Goal: Task Accomplishment & Management: Complete application form

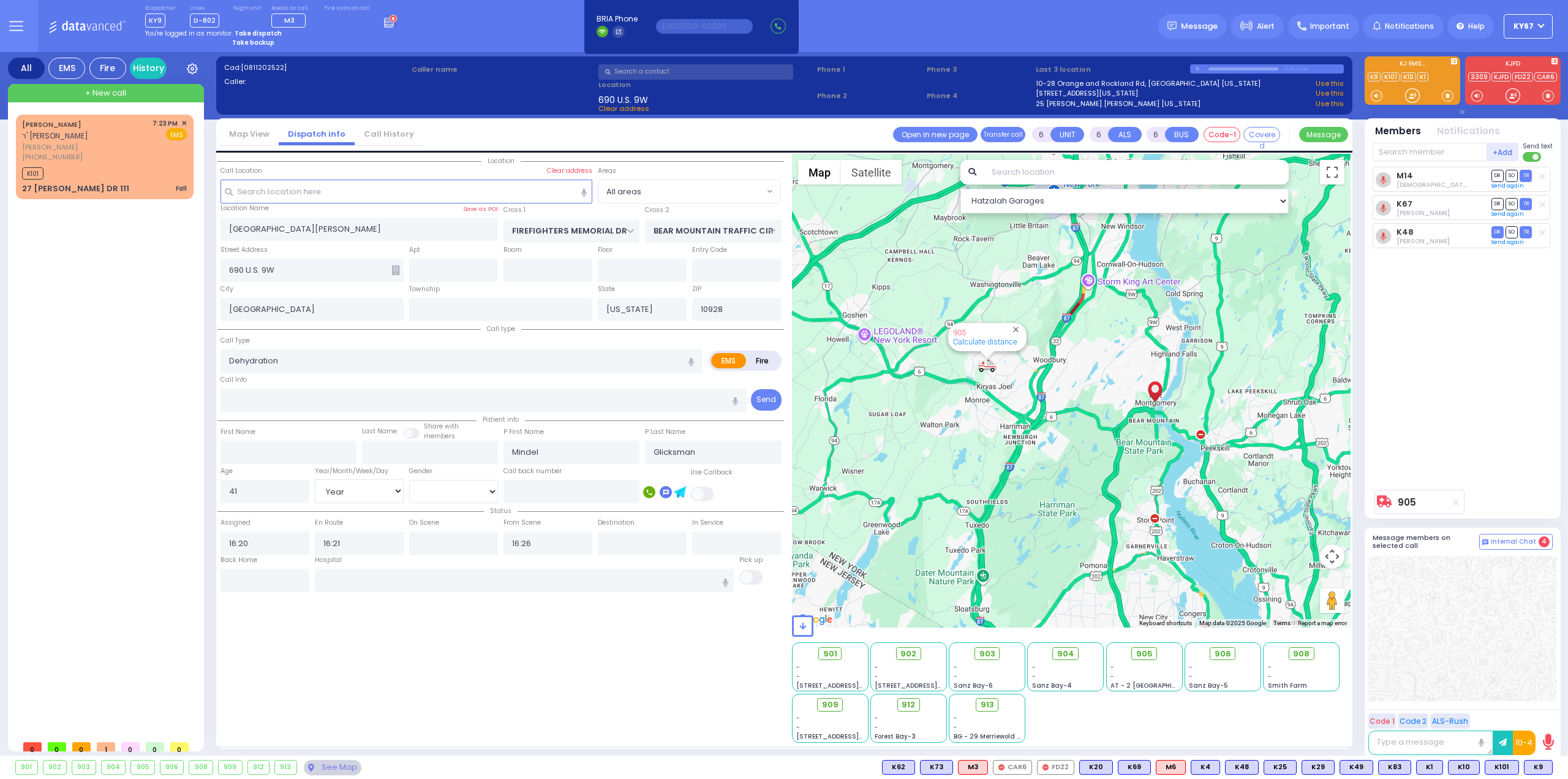
select select "Year"
select select "[DEMOGRAPHIC_DATA]"
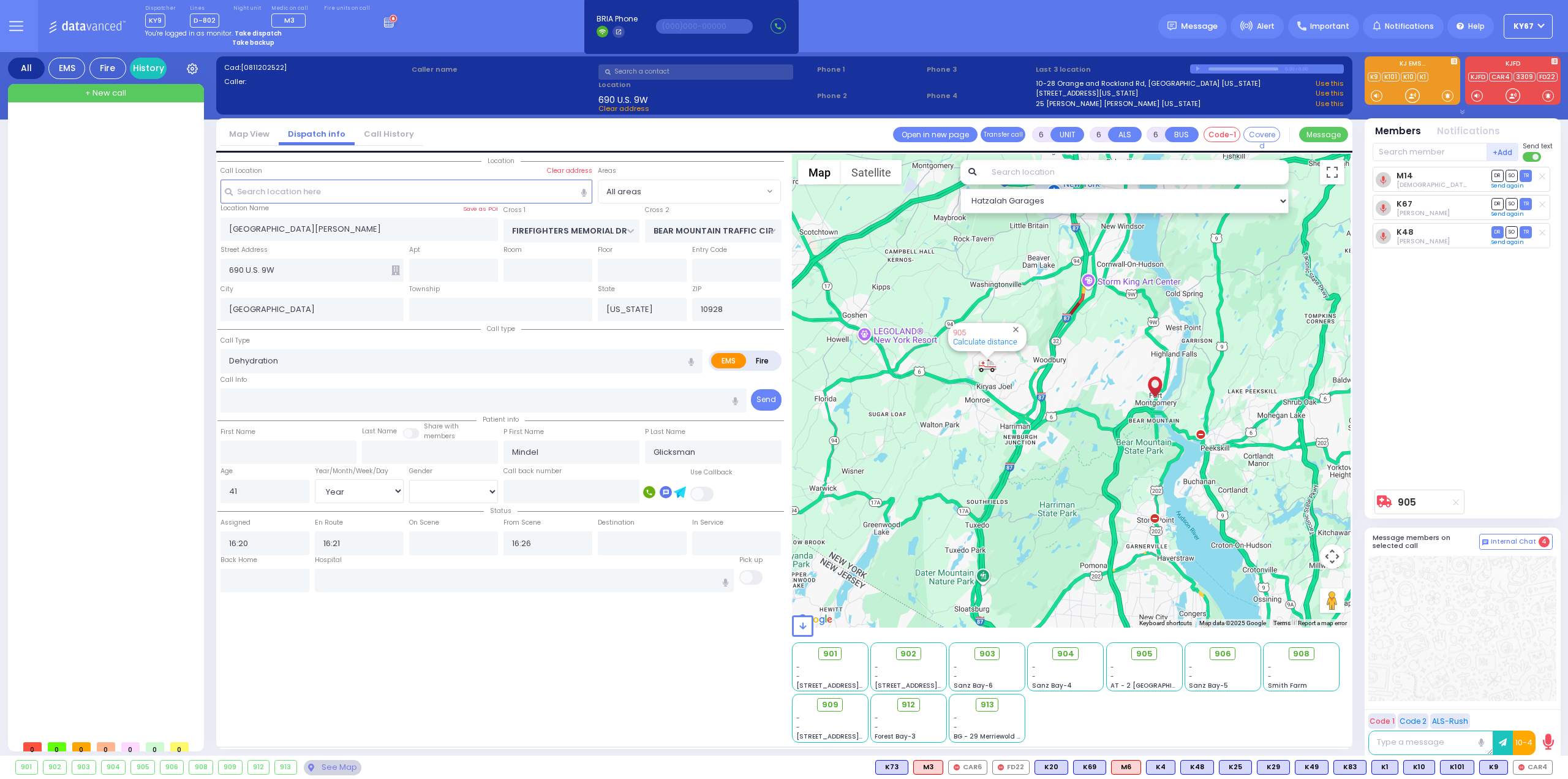
click at [79, 86] on div "+ New call" at bounding box center [106, 93] width 196 height 18
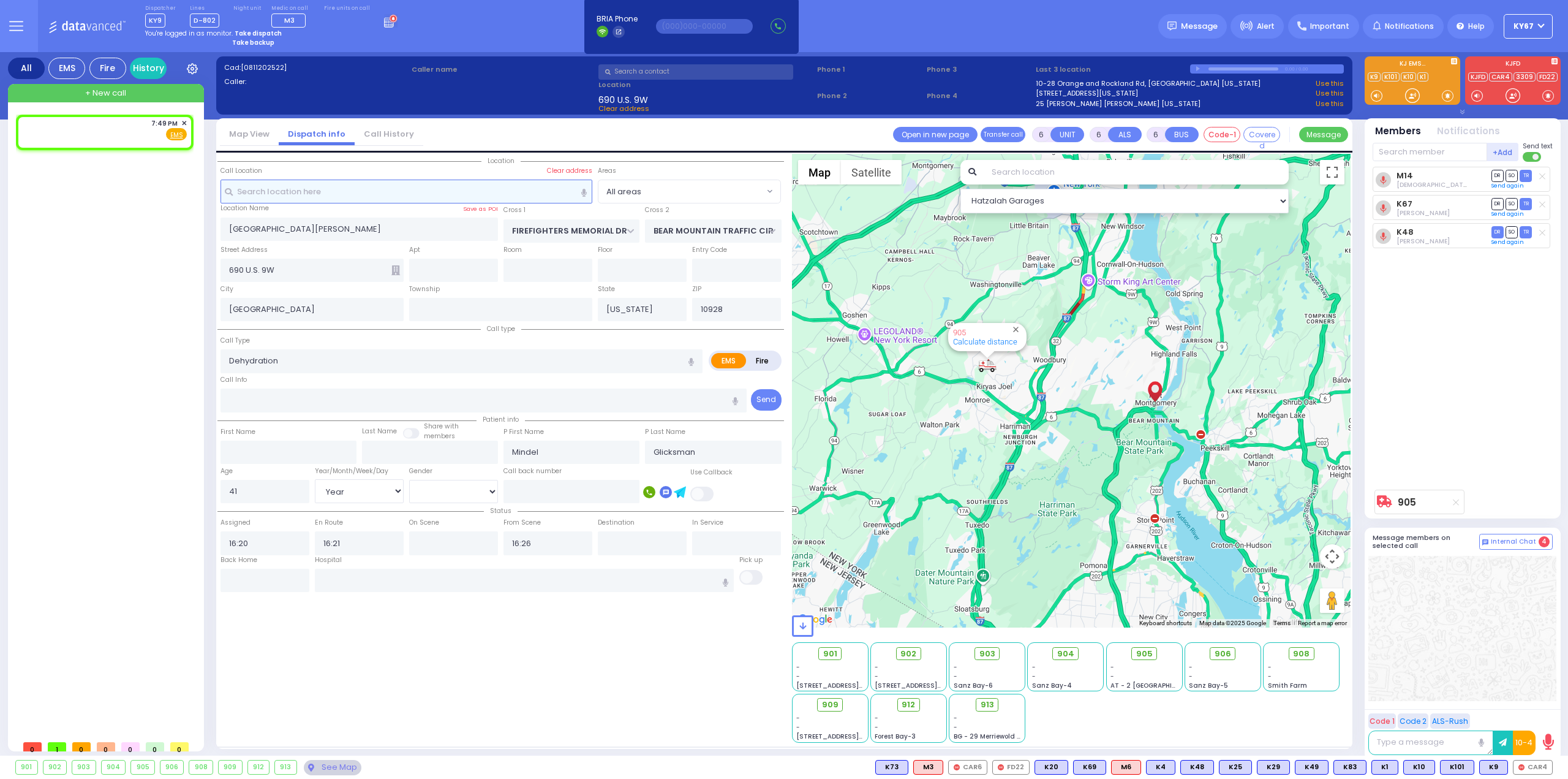
type input "2"
type input "1"
select select
radio input "true"
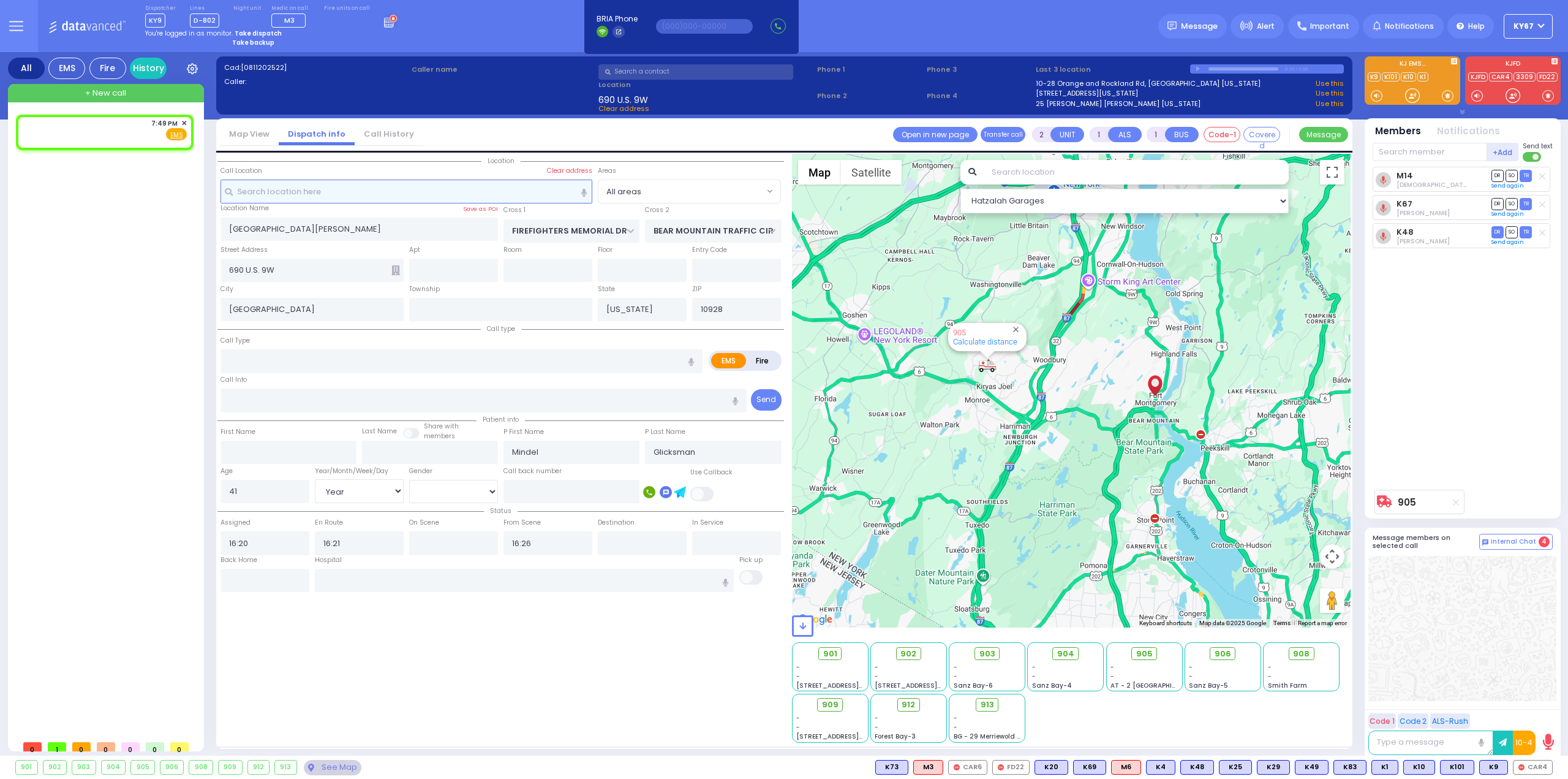
select select
type input "19:49"
select select "Hatzalah Garages"
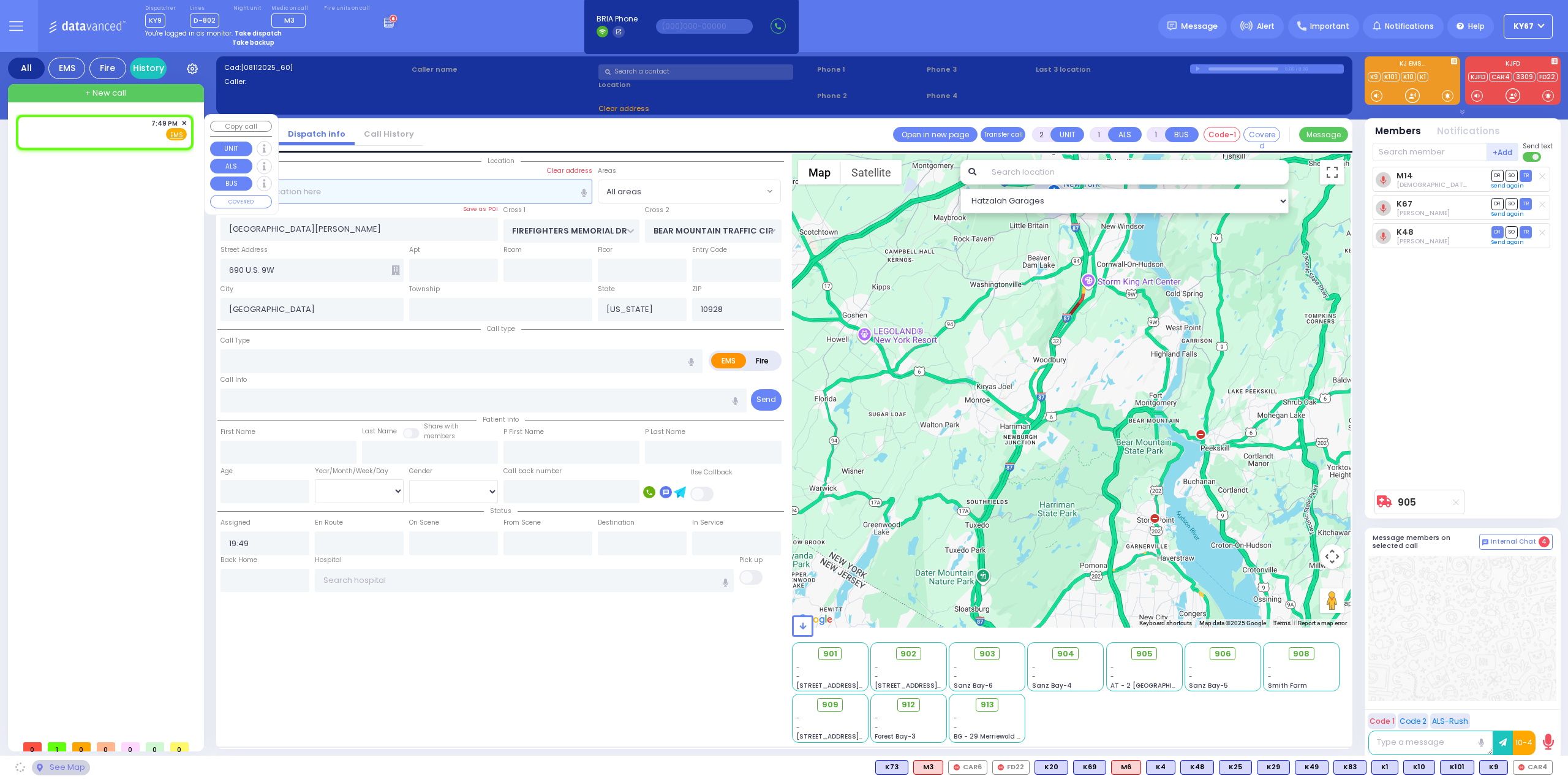
select select
radio input "true"
select select
select select "Hatzalah Garages"
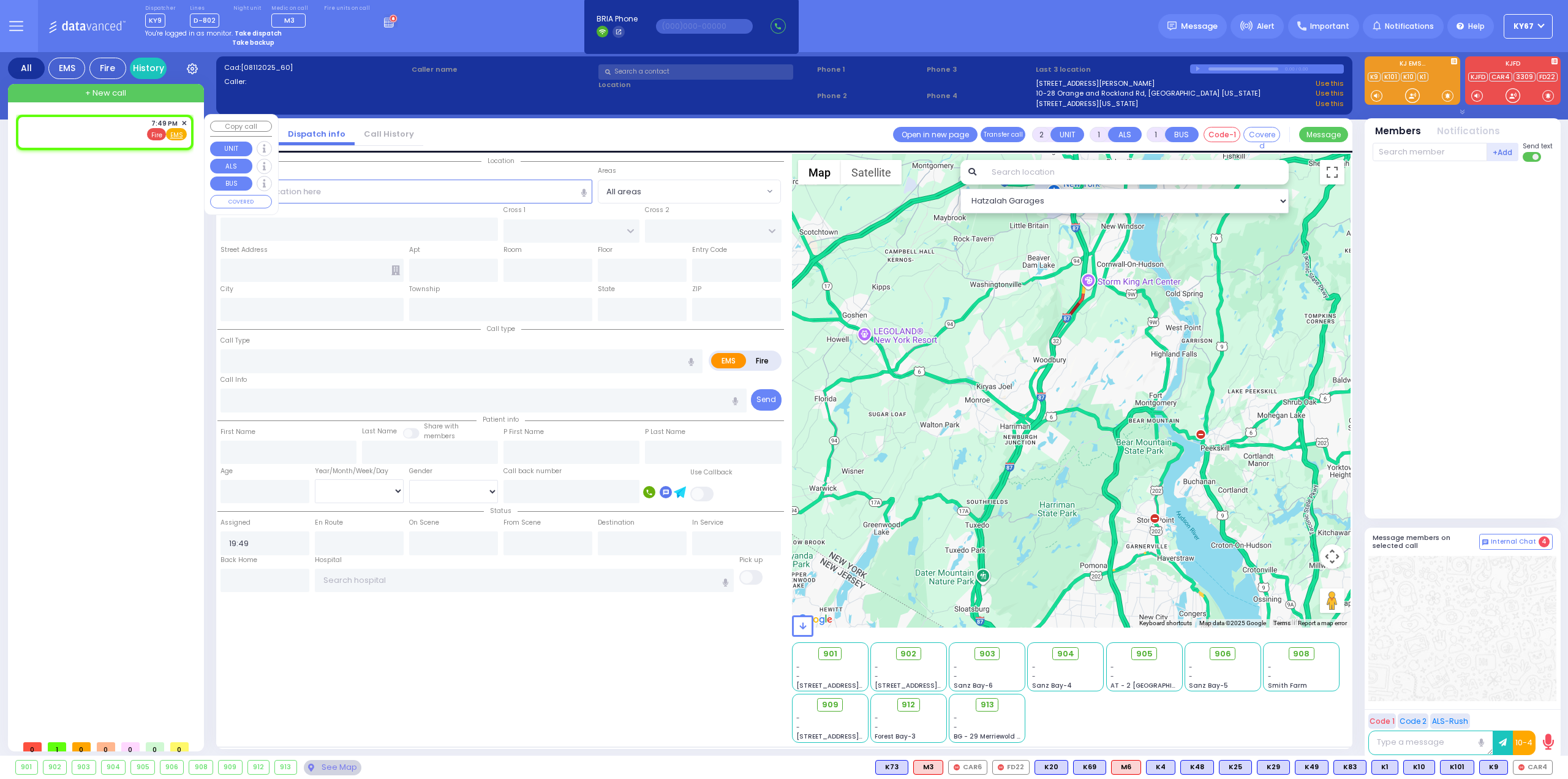
click at [161, 133] on span "Fire" at bounding box center [157, 134] width 19 height 12
select select
radio input "false"
radio input "true"
select select
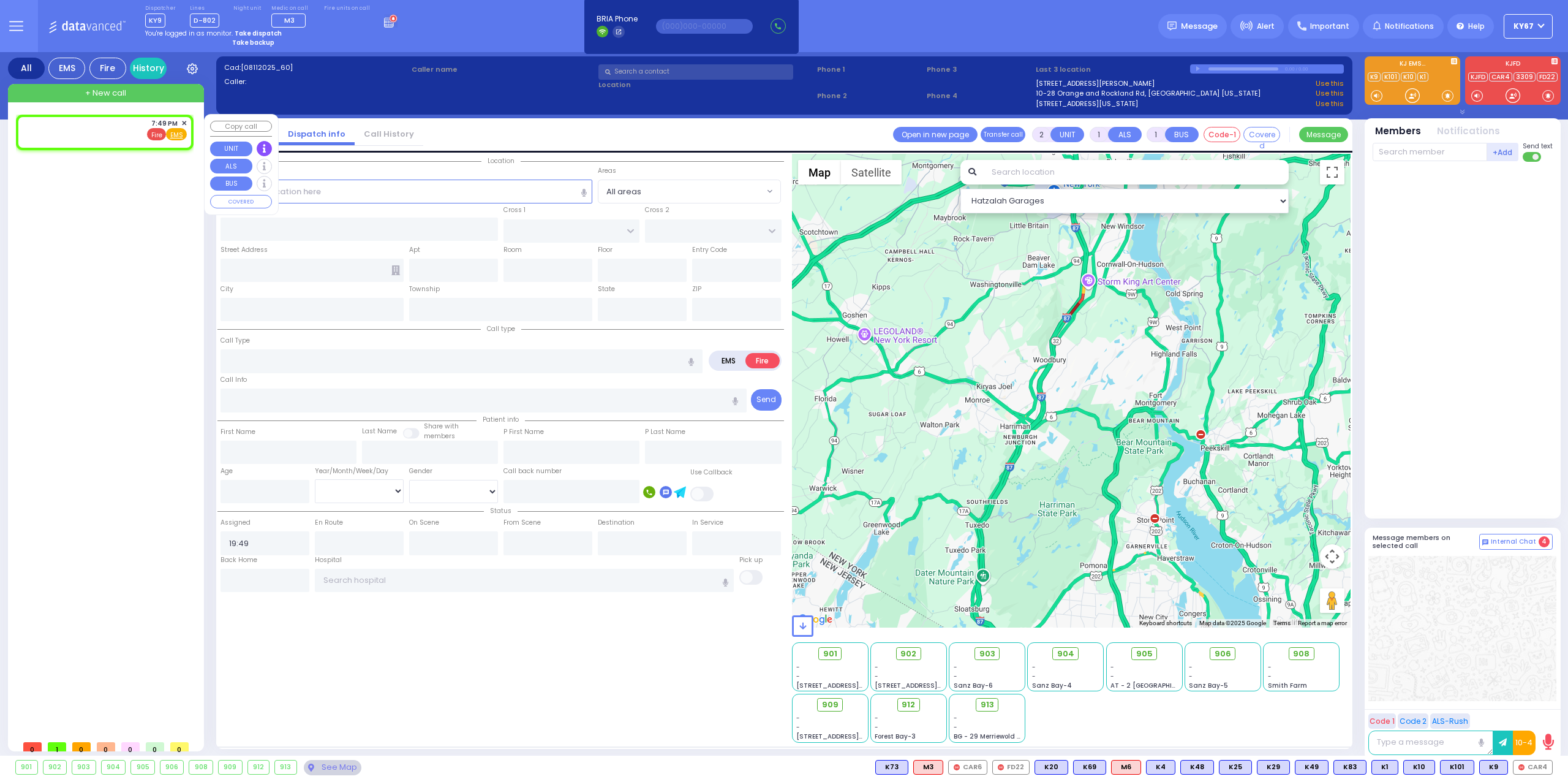
select select "Hatzalah Garages"
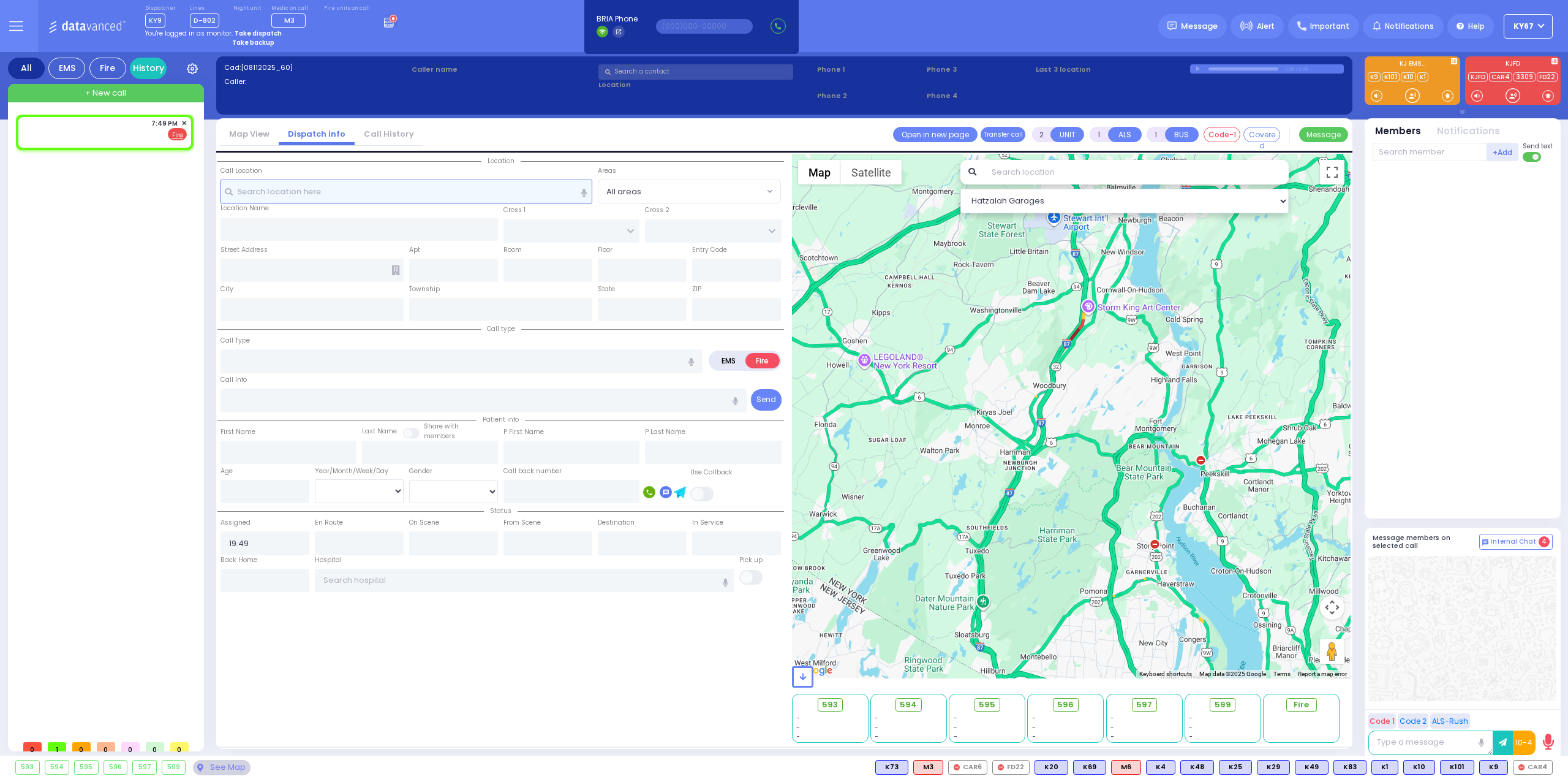
click at [382, 195] on input "text" at bounding box center [407, 191] width 373 height 23
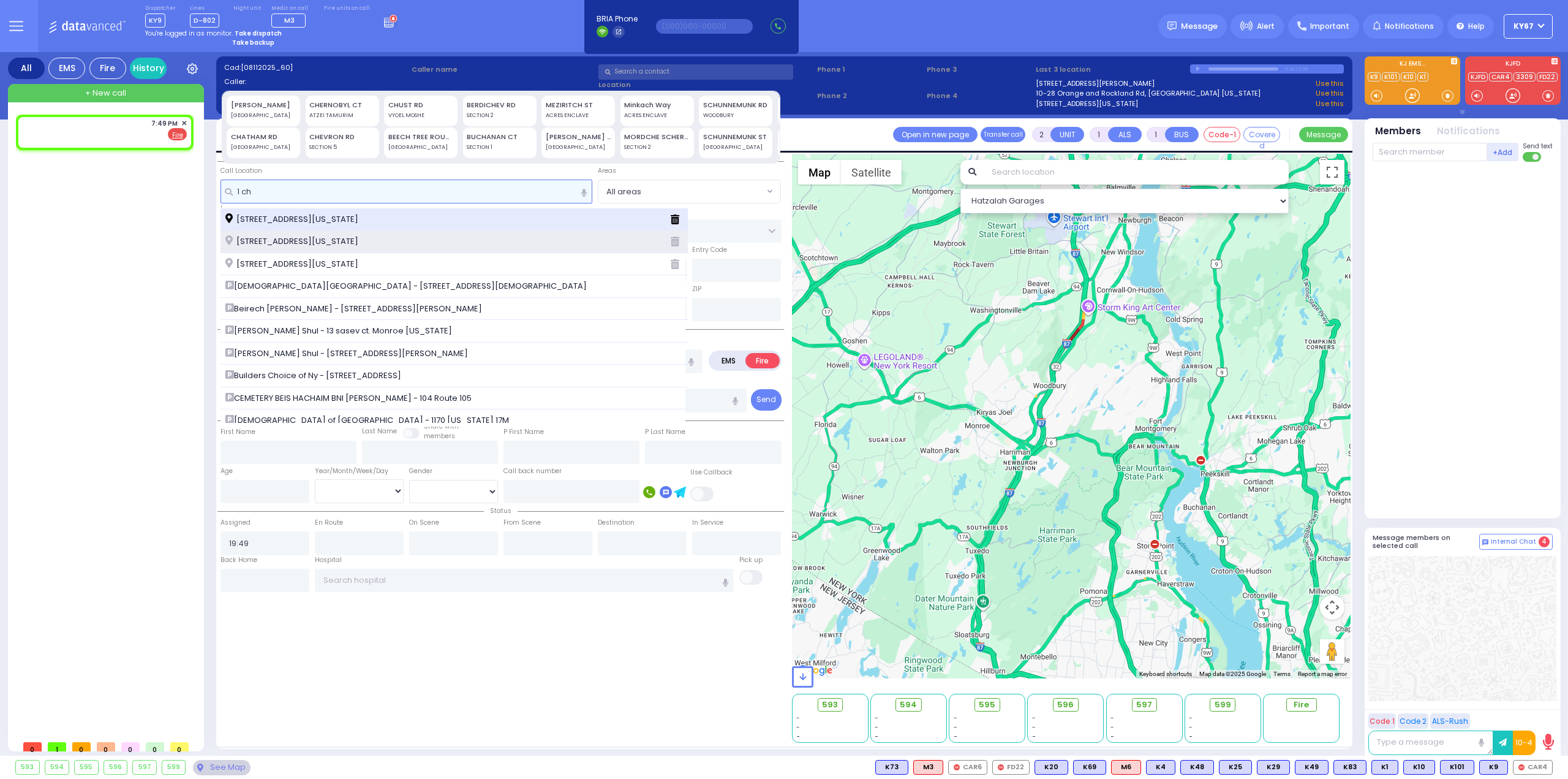
type input "1 ch"
click at [335, 220] on span "[STREET_ADDRESS][US_STATE]" at bounding box center [294, 220] width 137 height 12
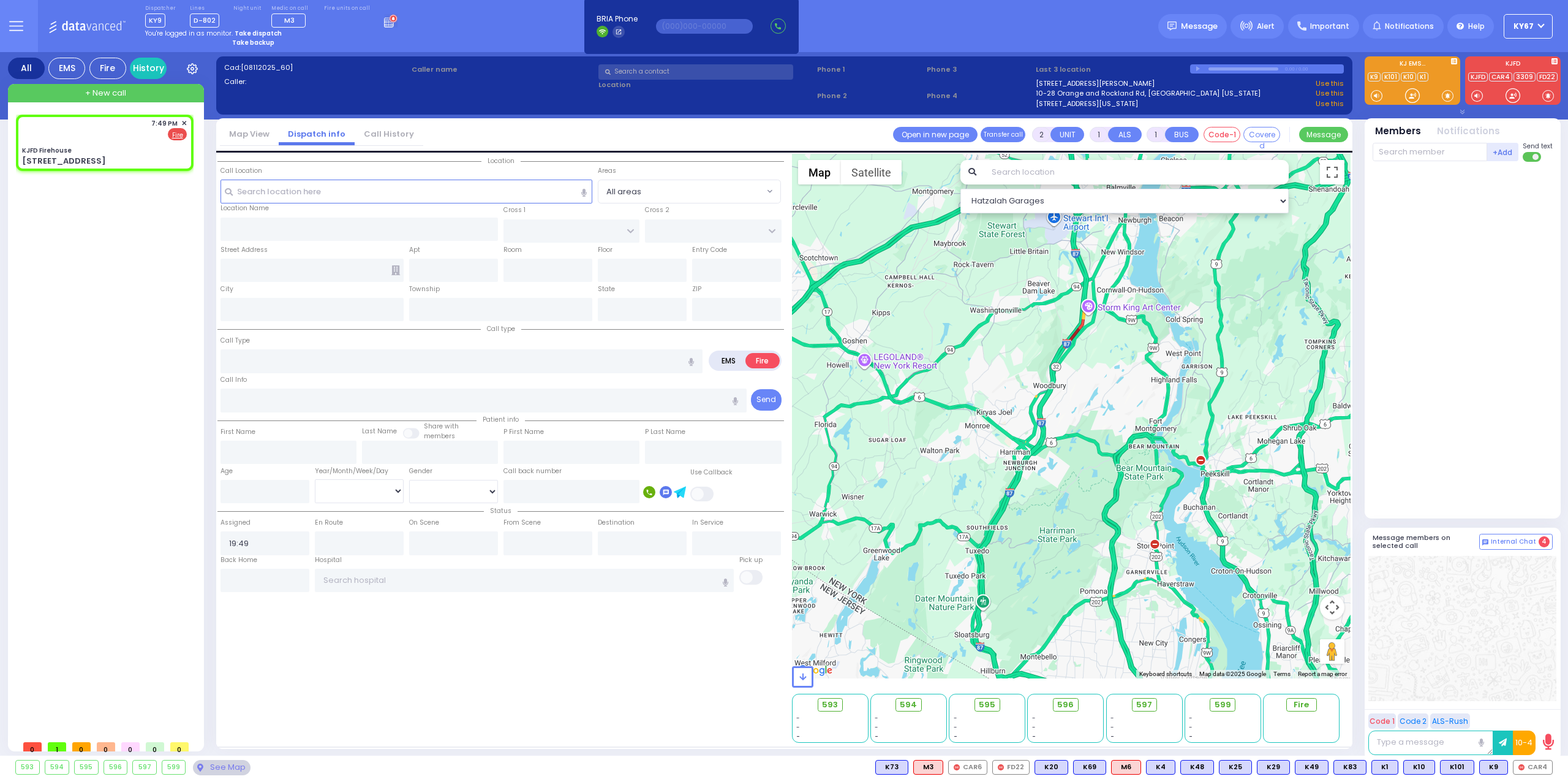
select select
radio input "true"
select select
select select "Hatzalah Garages"
type input "KJFD Firehouse"
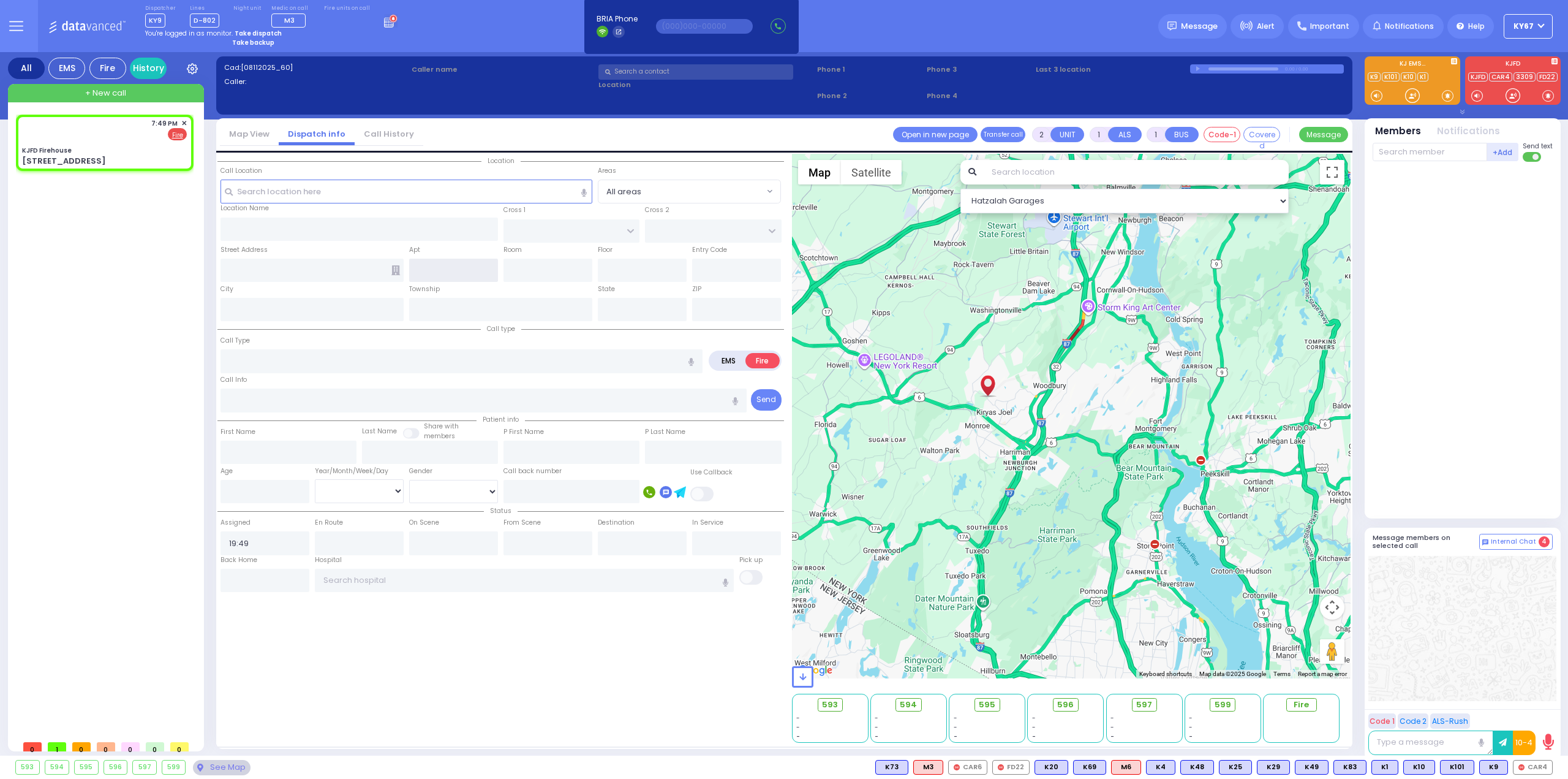
type input "[GEOGRAPHIC_DATA]"
type input "[STREET_ADDRESS]"
type input "Monroe"
type input "[US_STATE]"
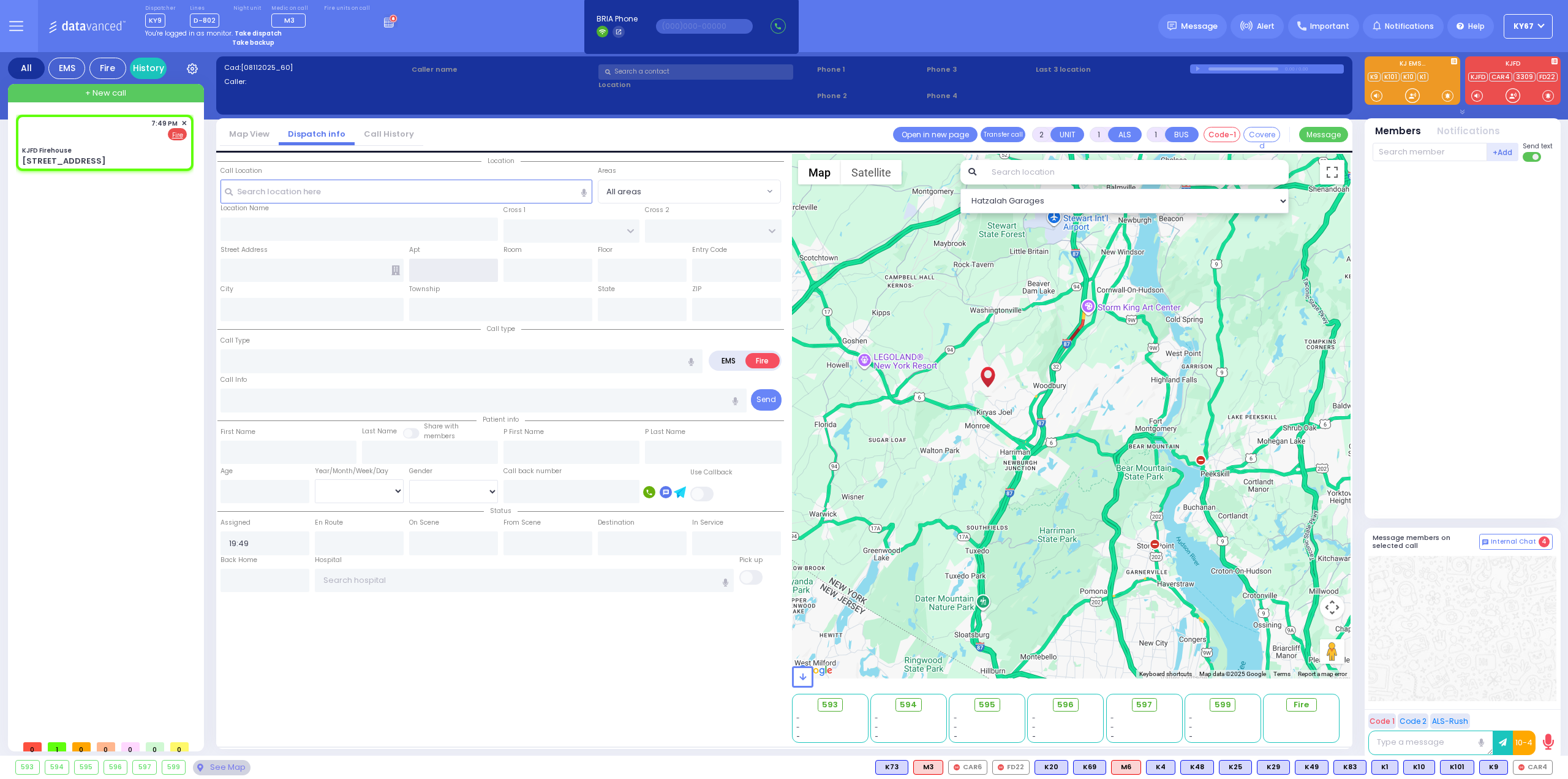
type input "10950"
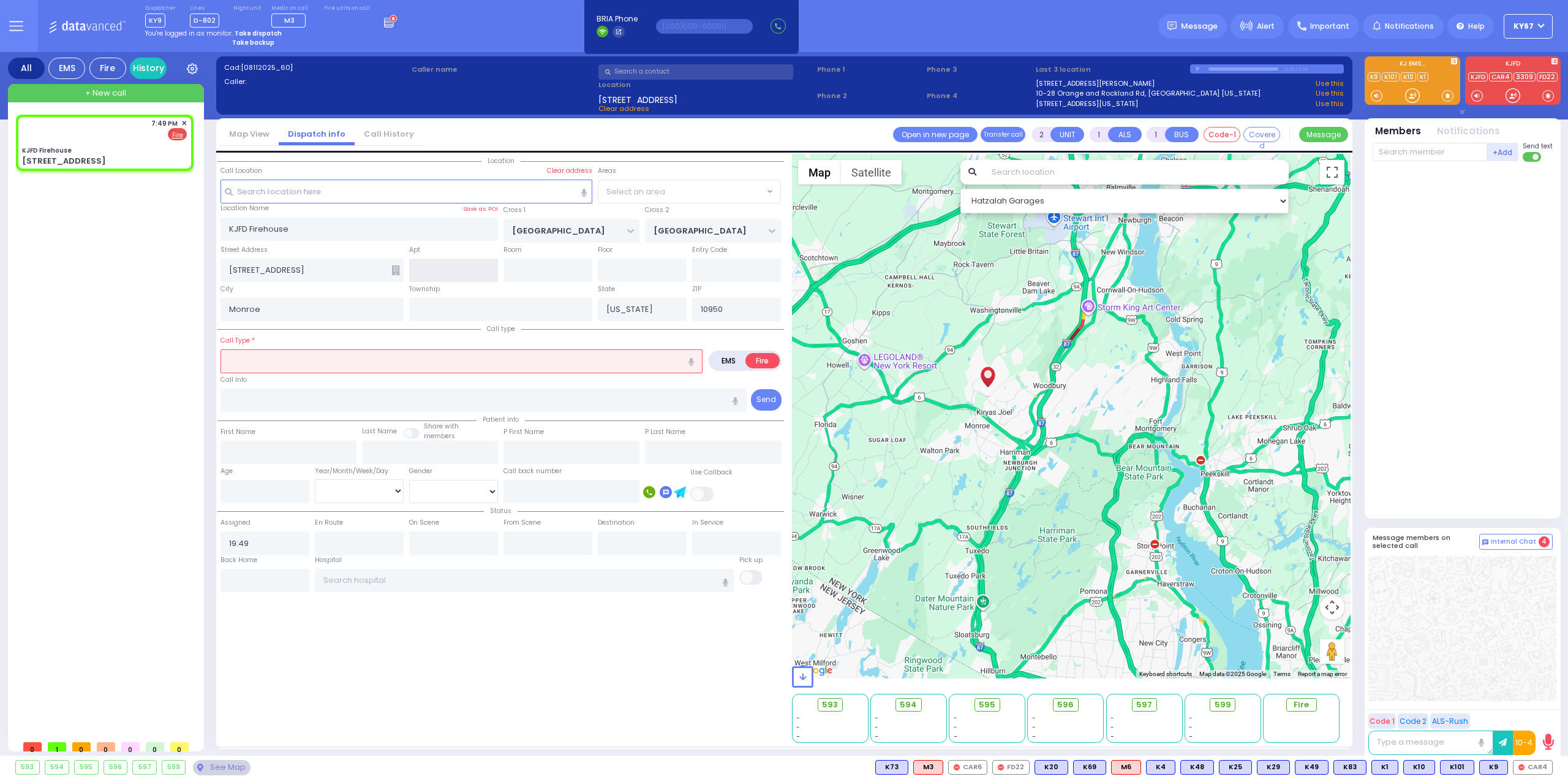
select select "SECTION 5"
click at [337, 362] on input "text" at bounding box center [461, 361] width 482 height 23
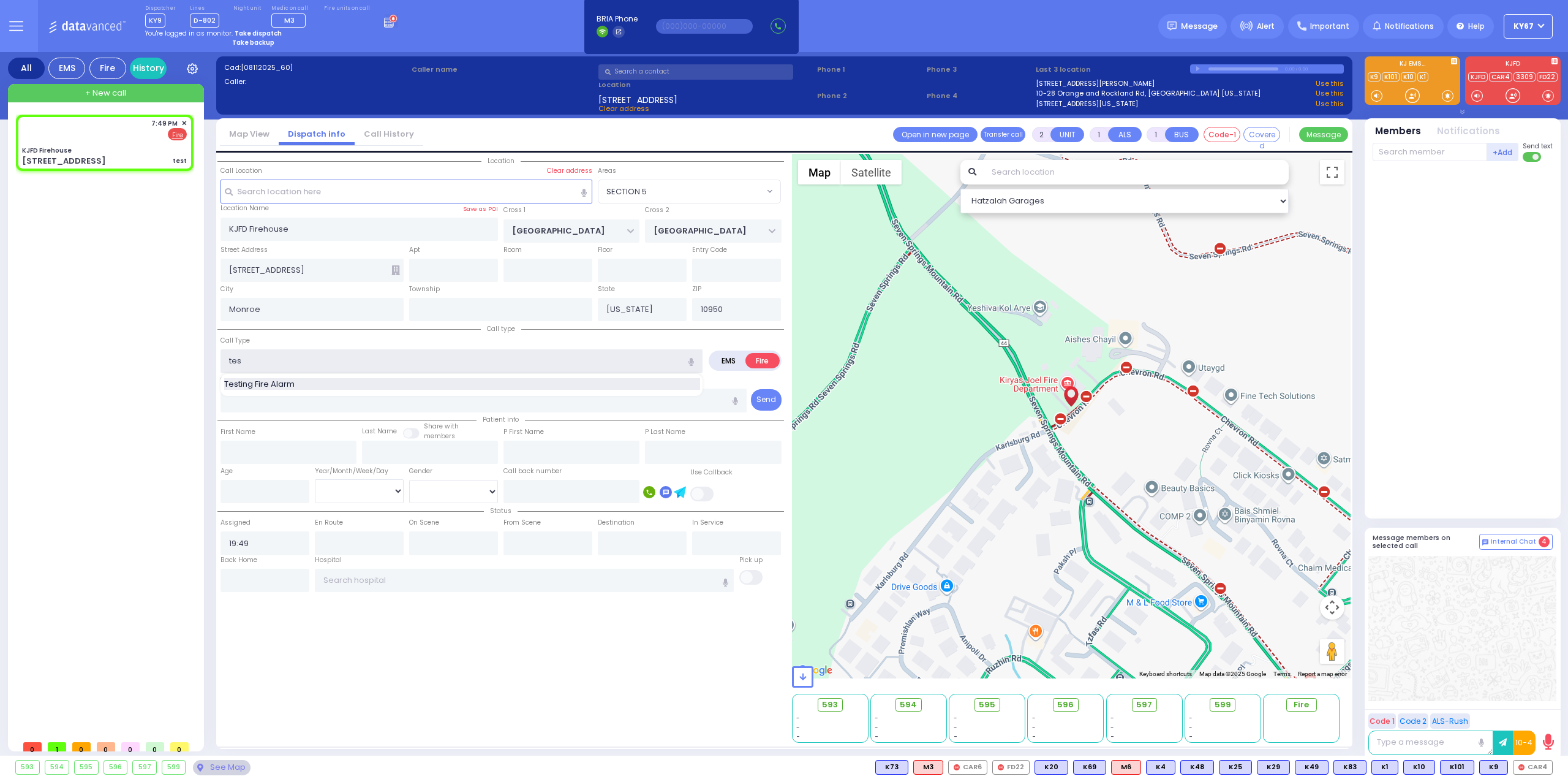
type input "te"
select select
radio input "true"
select select
type input "t"
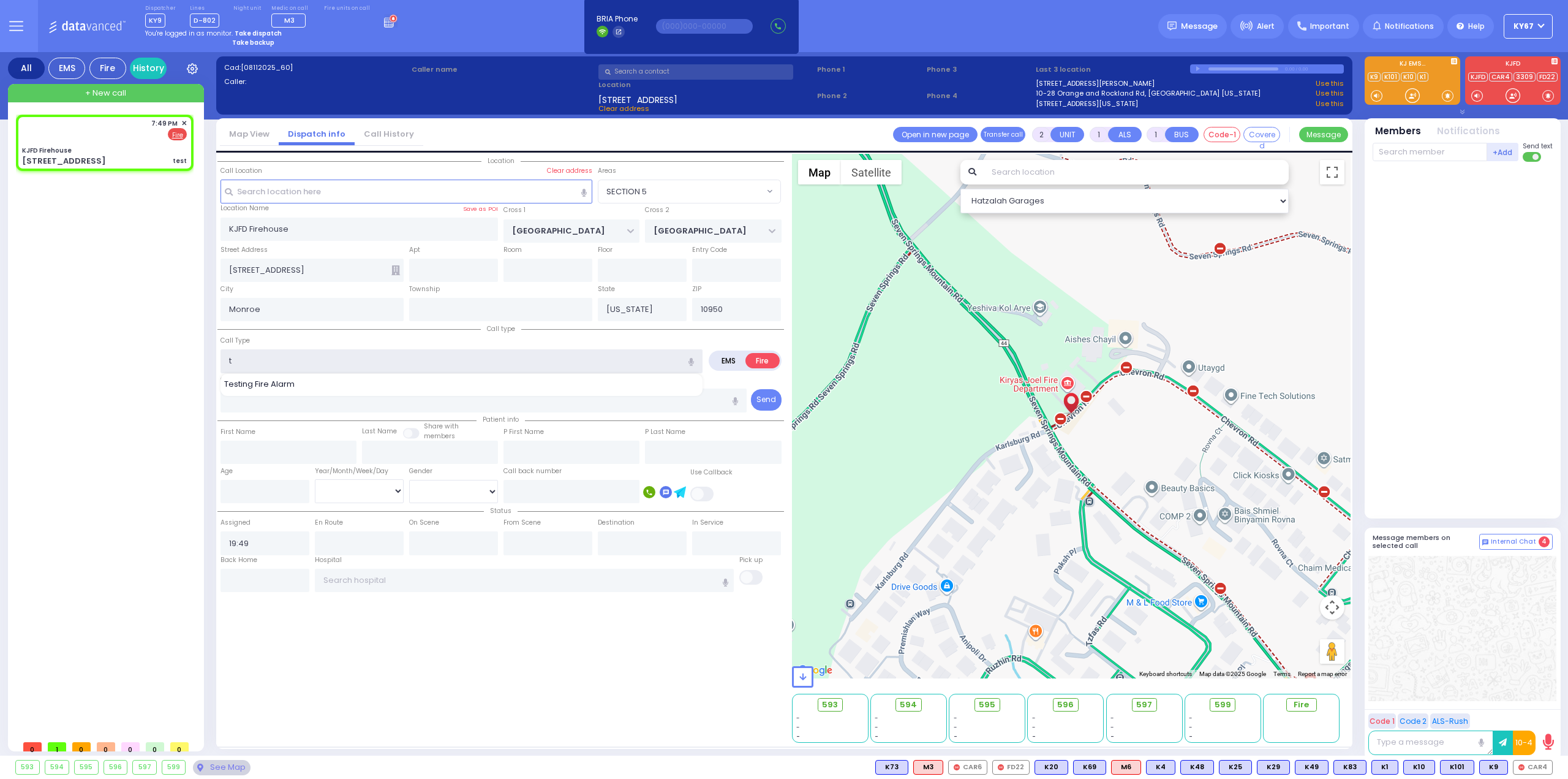
select select "Hatzalah Garages"
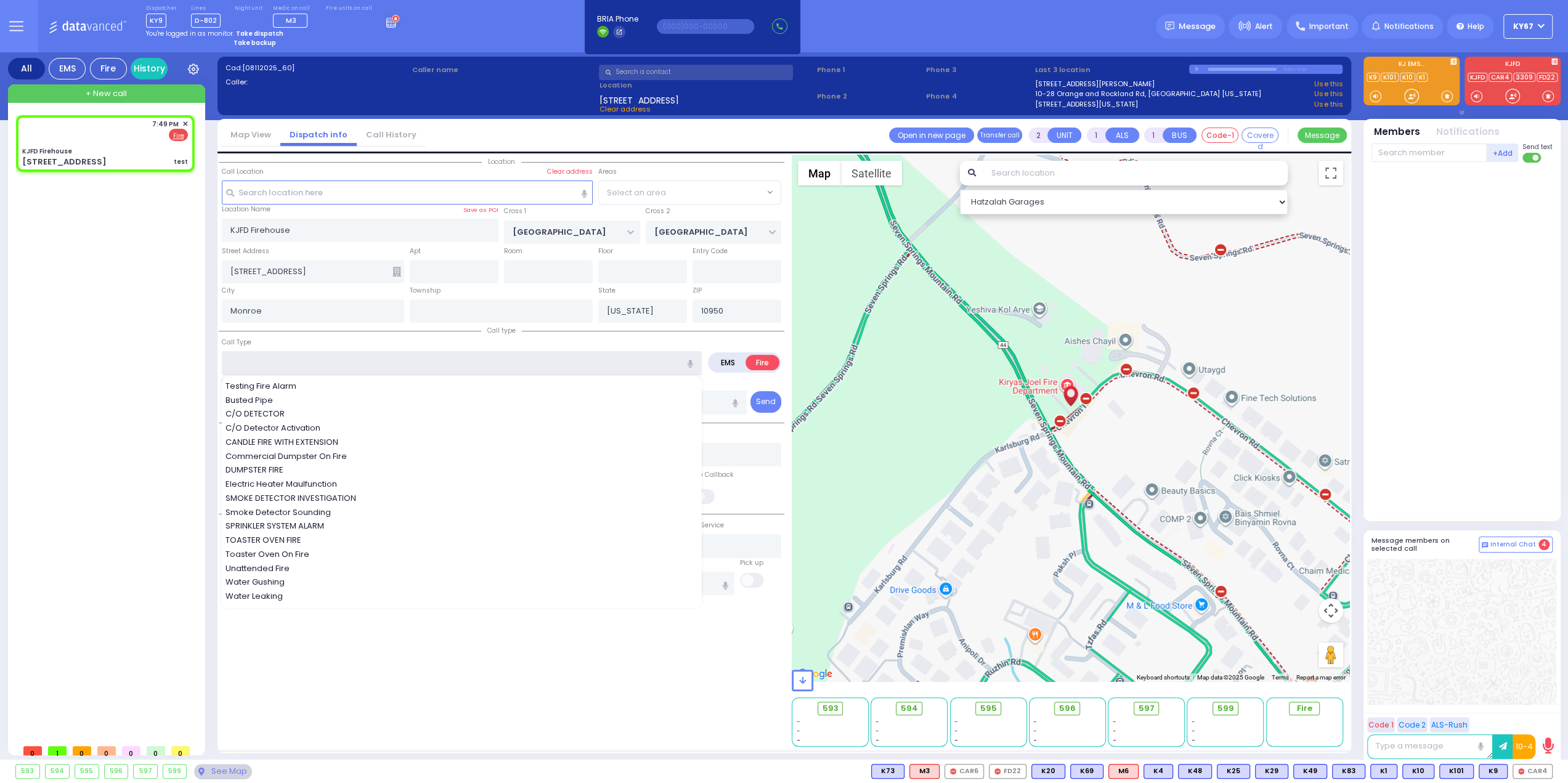
select select "SECTION 5"
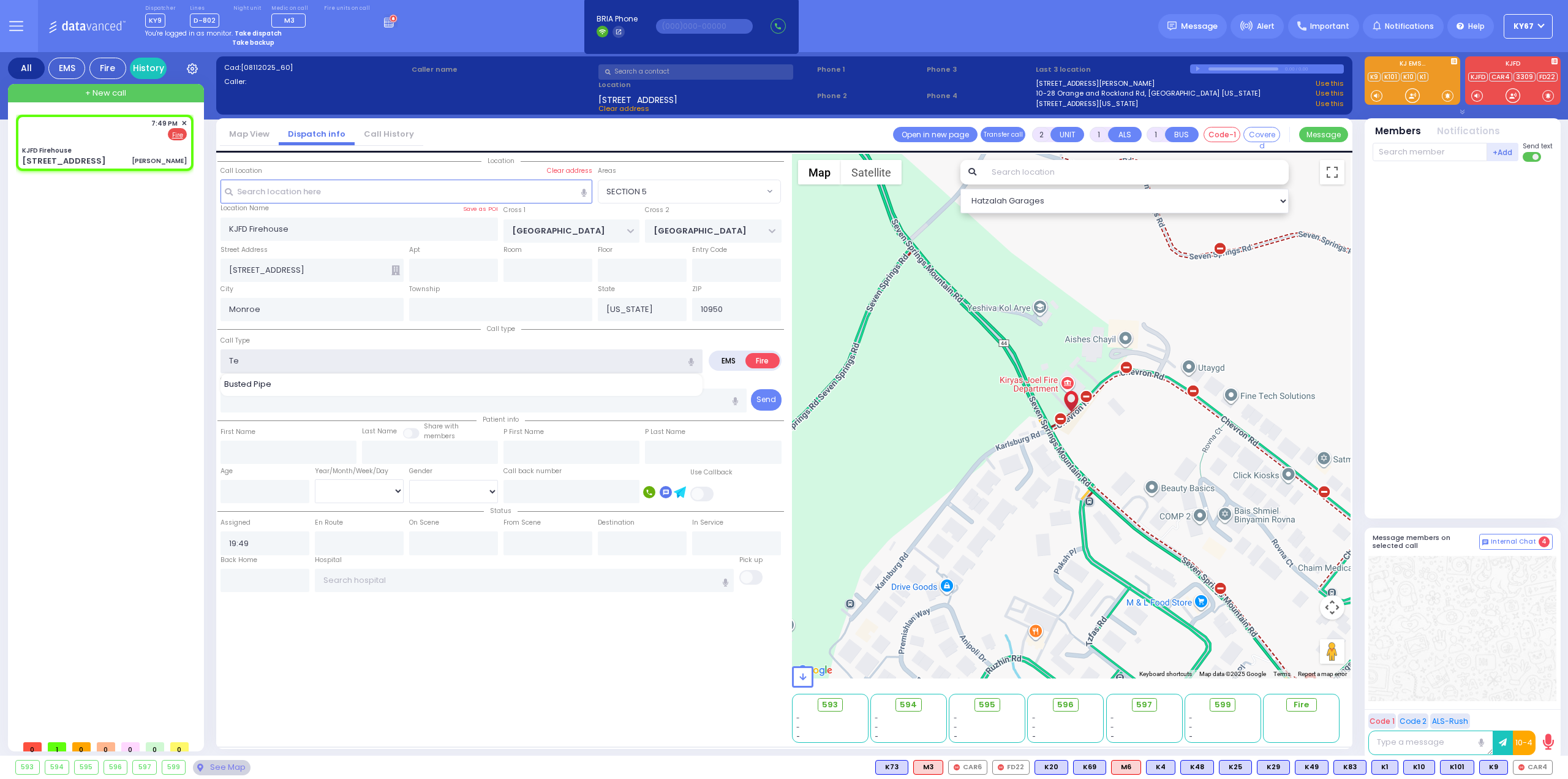
type input "Tes"
select select
radio input "true"
select select
select select "Hatzalah Garages"
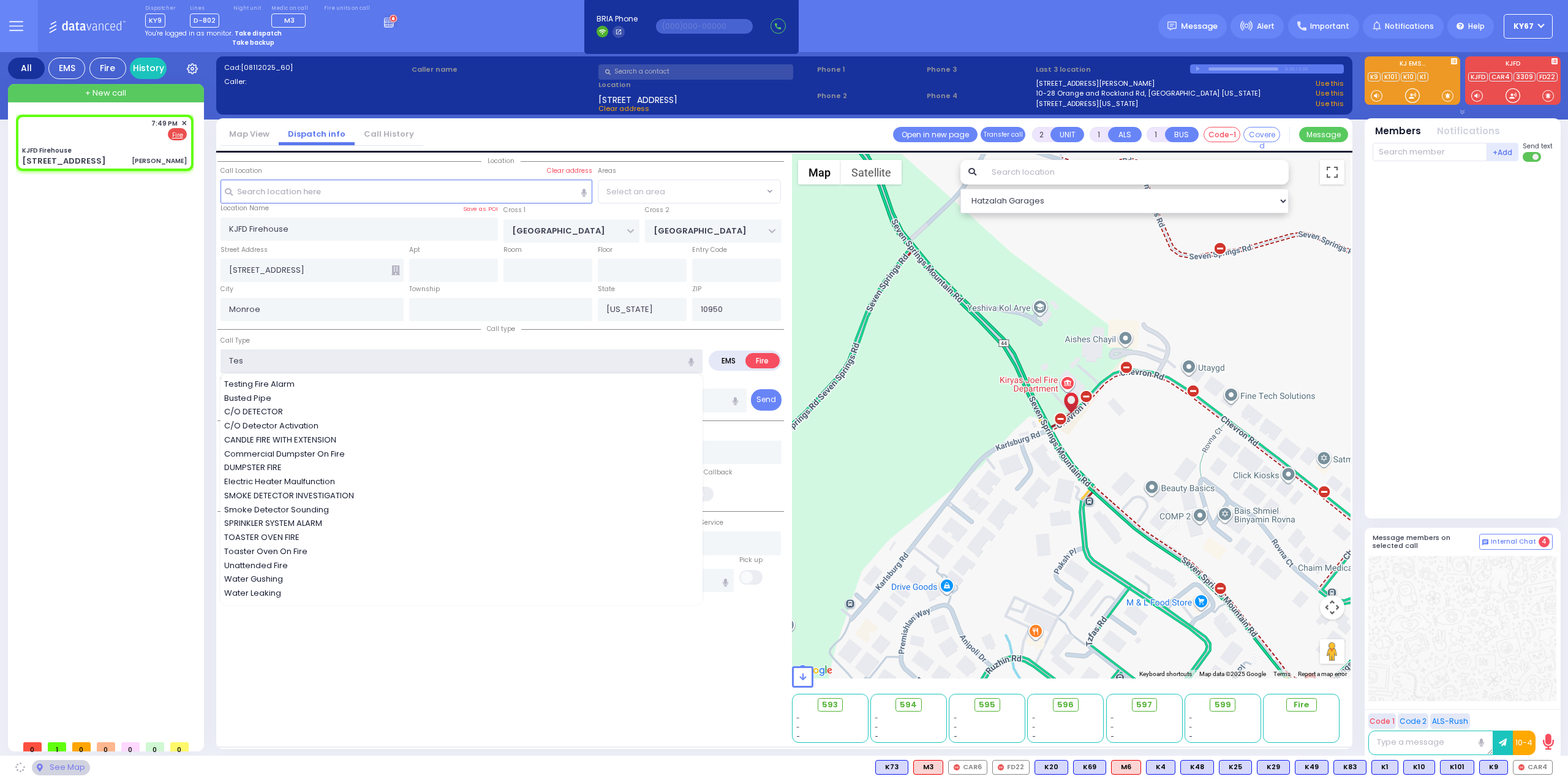
select select "SECTION 5"
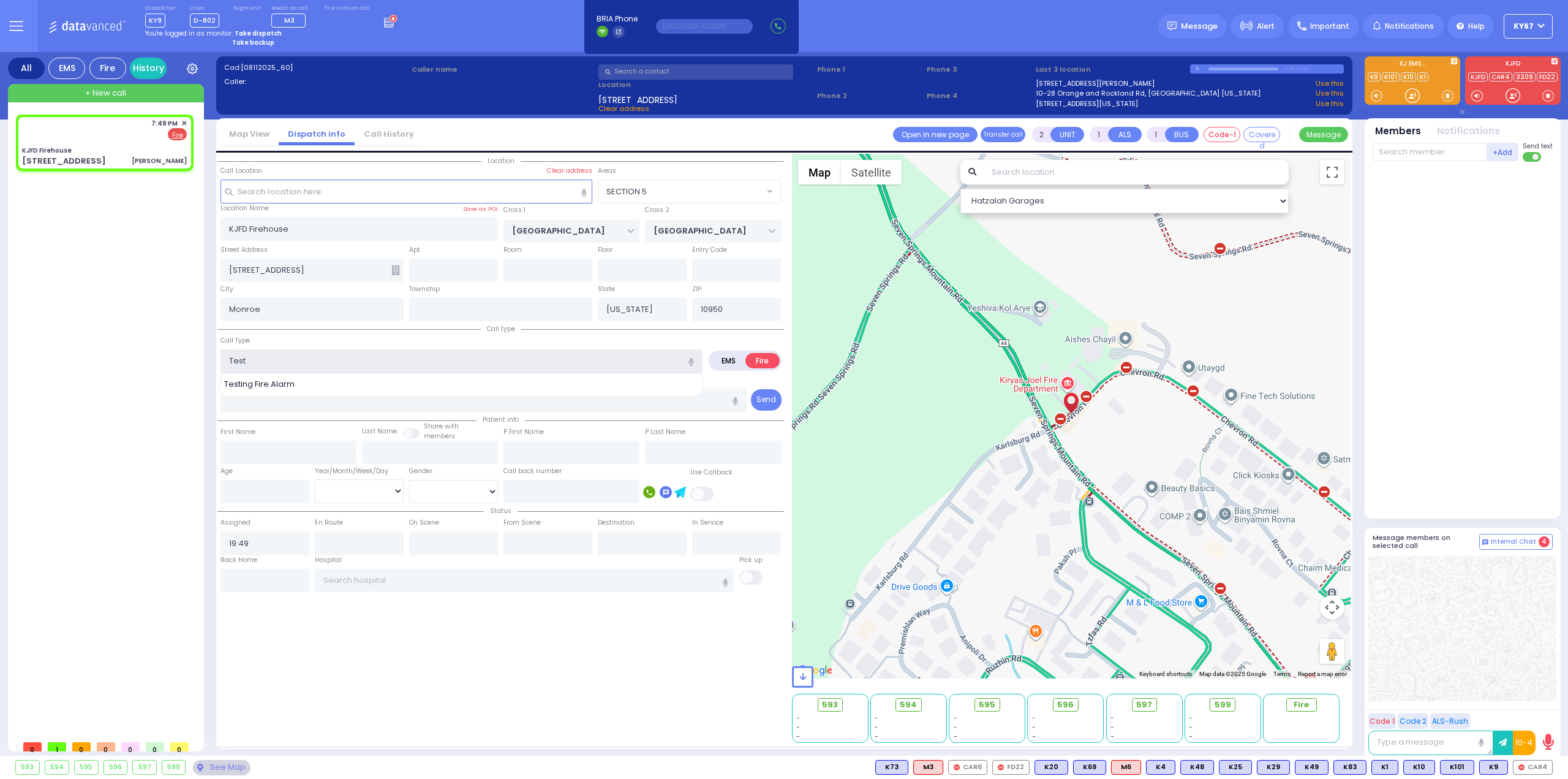
click at [289, 360] on input "Test" at bounding box center [461, 361] width 482 height 23
type input "Test Pa"
select select
radio input "true"
select select
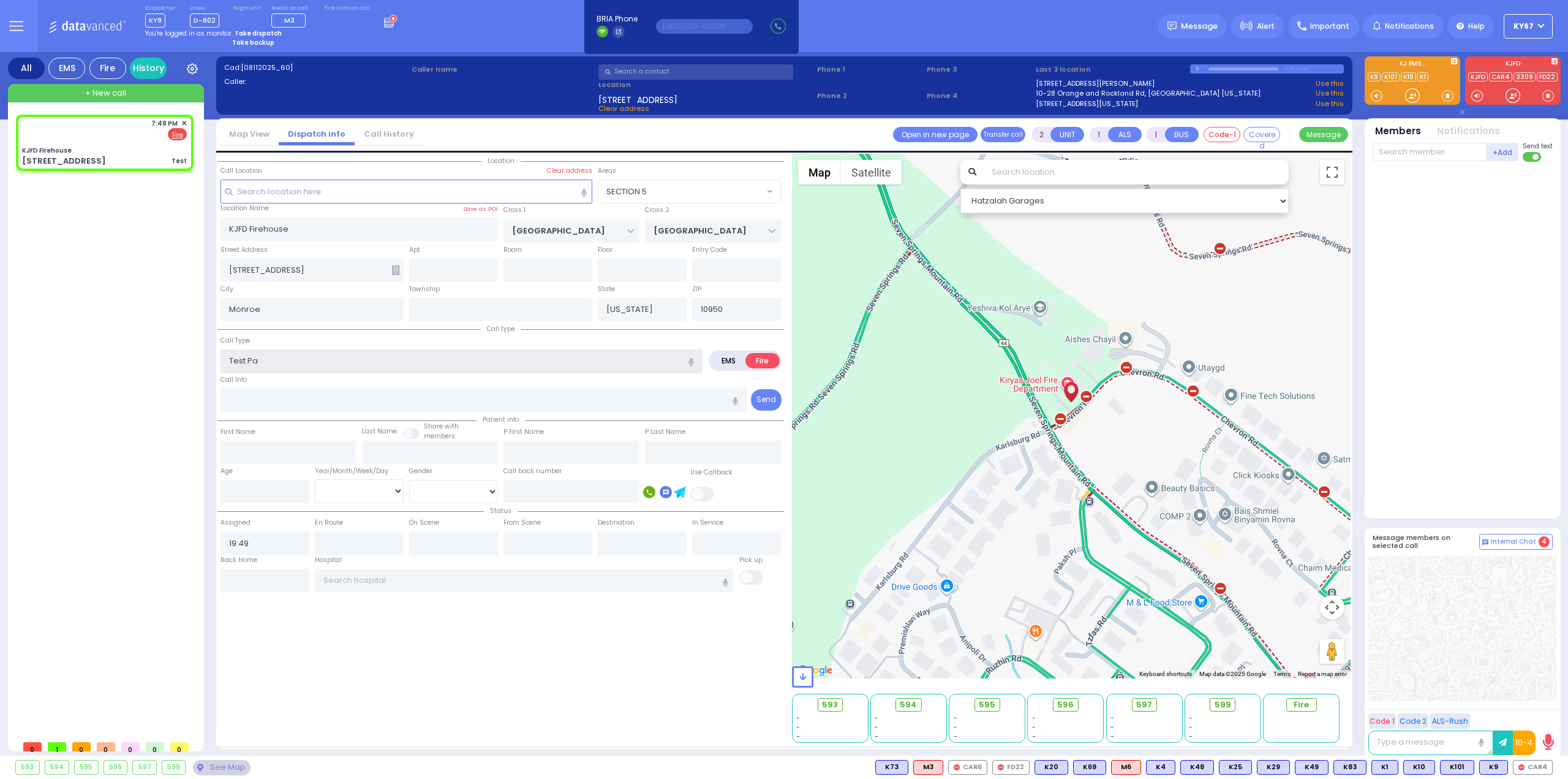
select select "Hatzalah Garages"
type input "Test Pag"
select select "SECTION 5"
type input "Test Page"
click at [428, 679] on div "Location" at bounding box center [501, 448] width 566 height 589
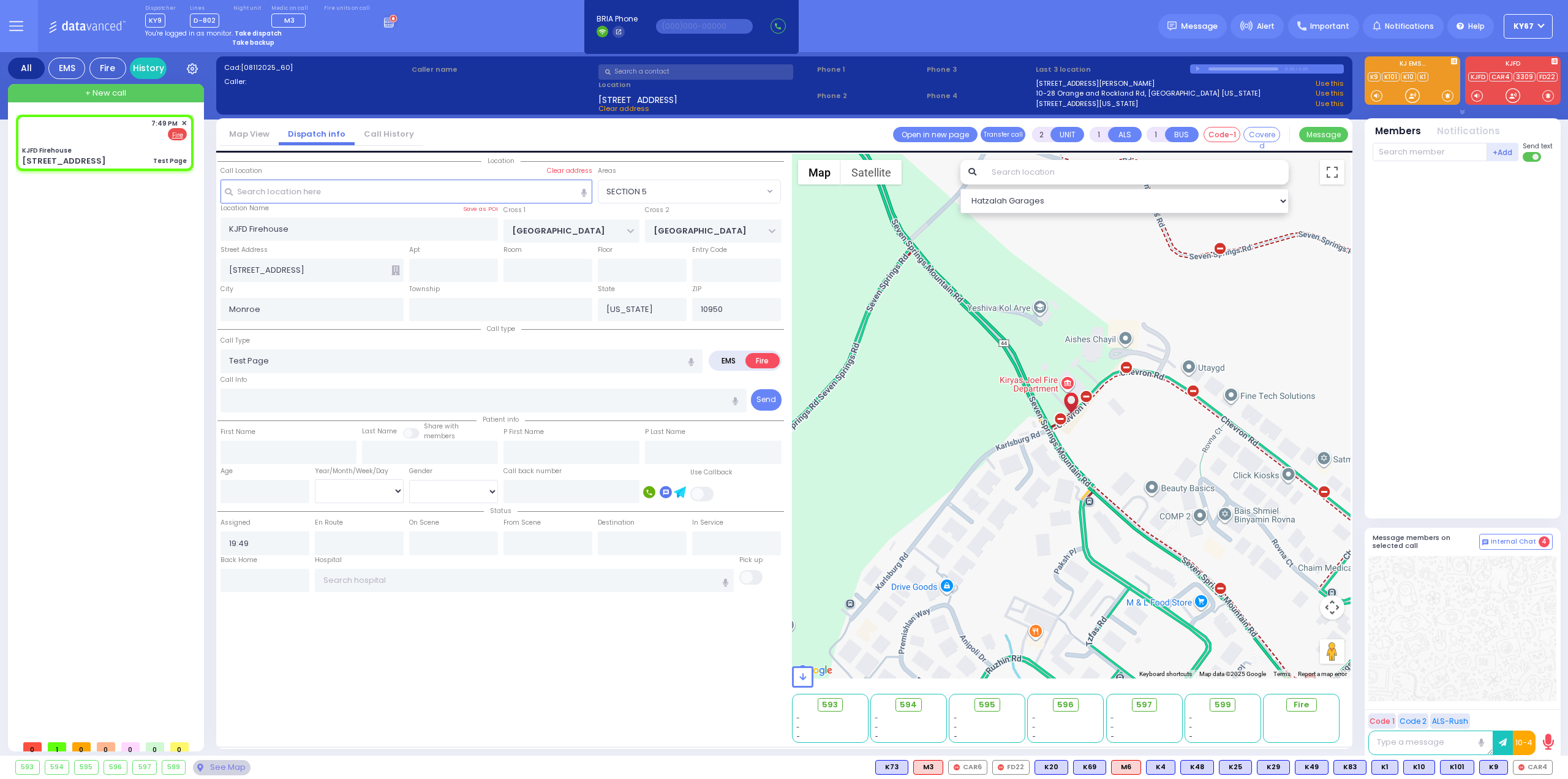
select select
radio input "true"
select select
select select "Hatzalah Garages"
select select "SECTION 5"
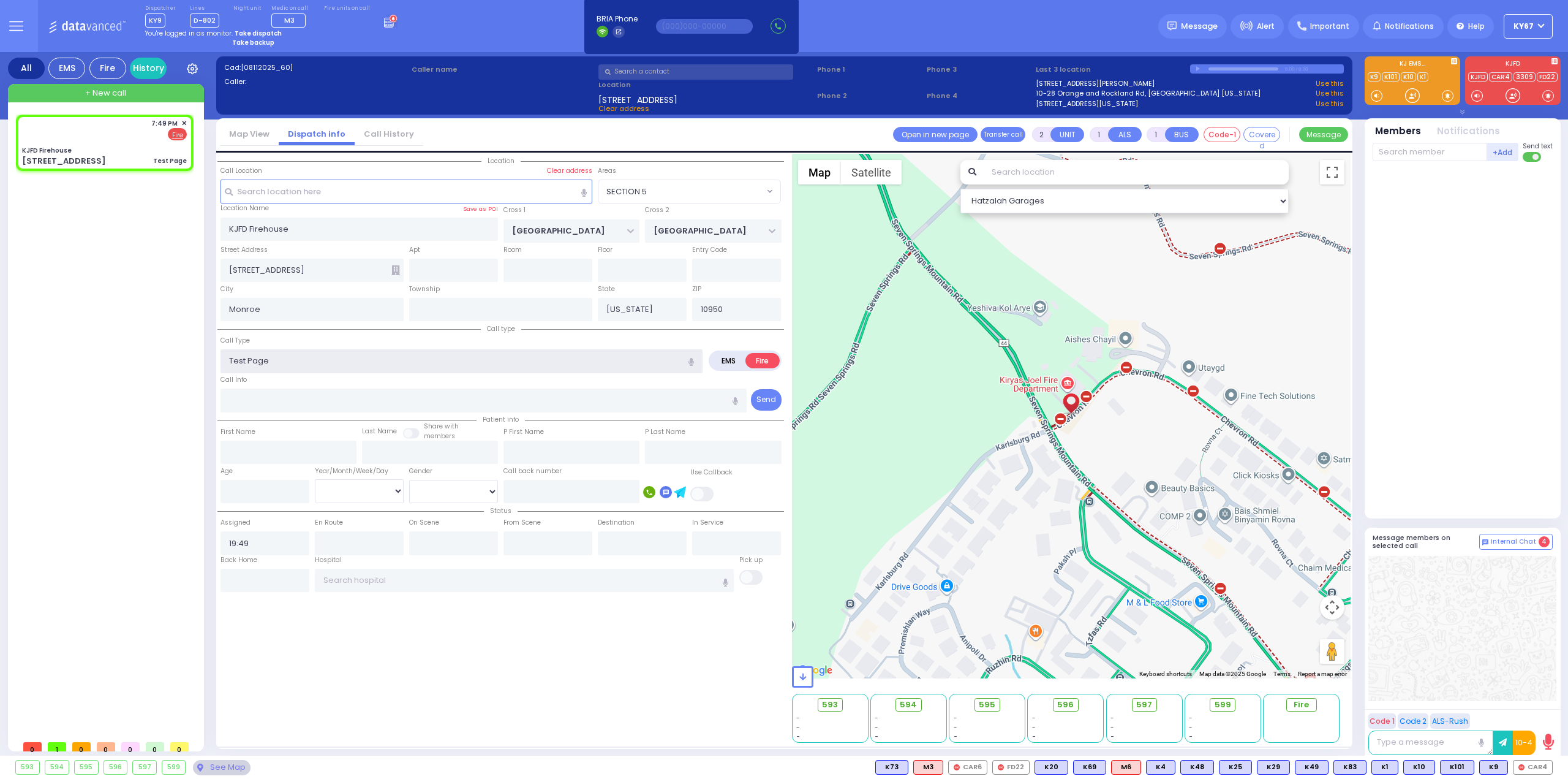
drag, startPoint x: 288, startPoint y: 360, endPoint x: 165, endPoint y: 361, distance: 123.0
click at [165, 361] on div "All EMS Fire History Settings" at bounding box center [784, 406] width 1552 height 708
click at [1444, 151] on input "text" at bounding box center [1430, 152] width 115 height 18
select select
radio input "true"
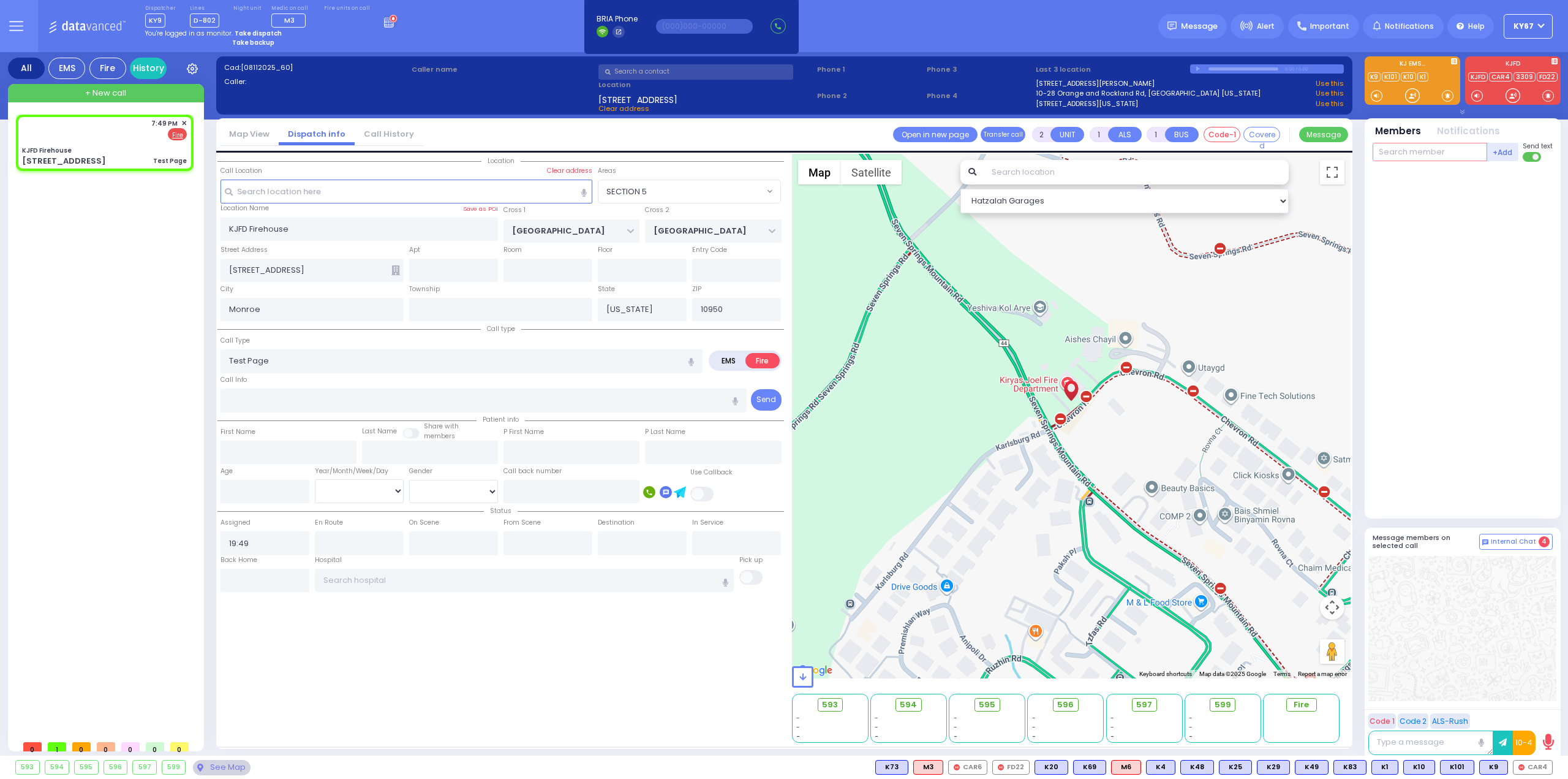
select select
type input "3"
select select "Hatzalah Garages"
type input "330"
select select "SECTION 5"
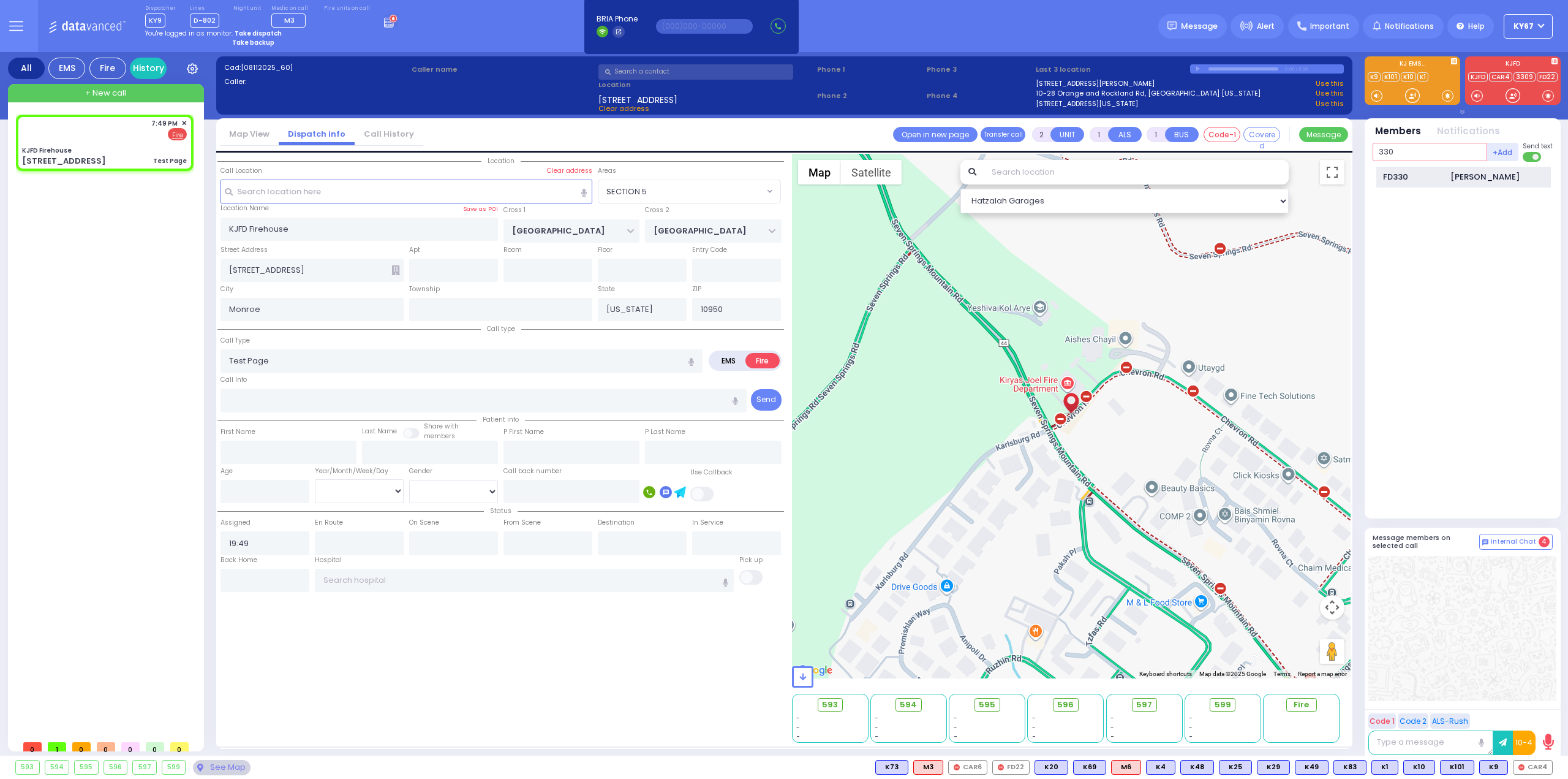
type input "330"
click at [1452, 177] on div "[PERSON_NAME]" at bounding box center [1485, 177] width 69 height 12
select select
radio input "true"
select select
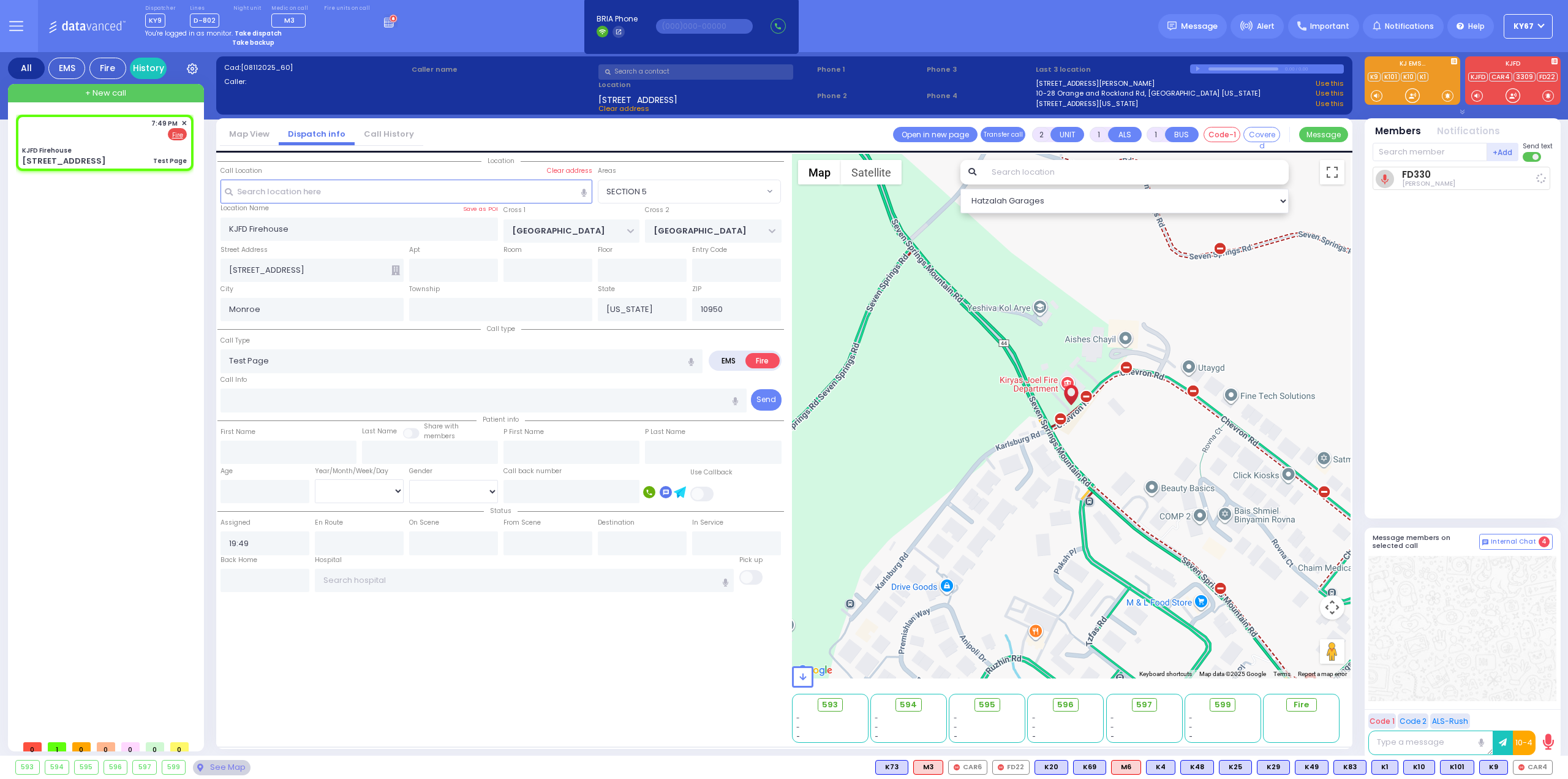
type input "19:50"
select select "Hatzalah Garages"
select select "SECTION 5"
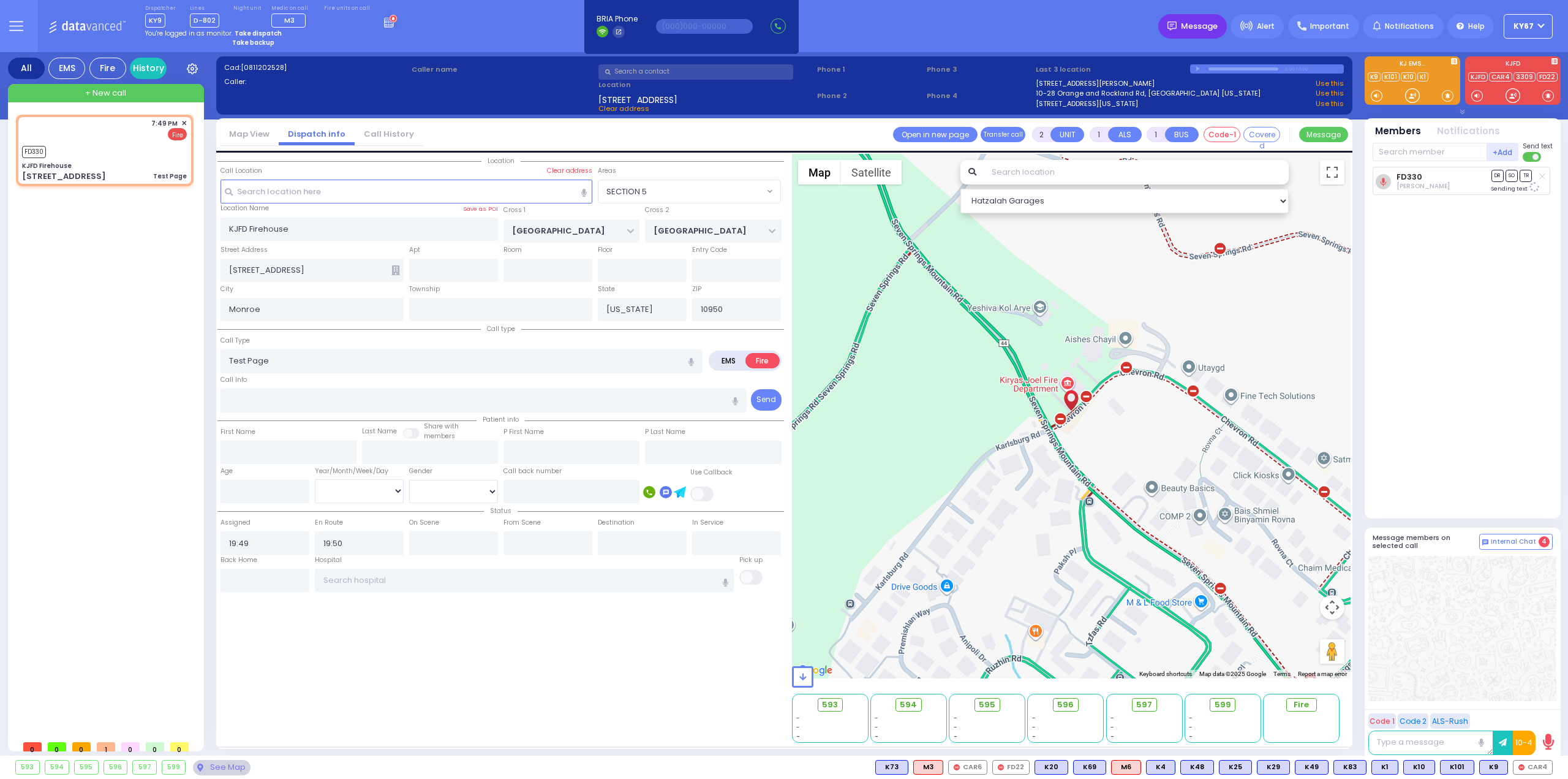
click at [1189, 26] on div "Message" at bounding box center [1192, 26] width 68 height 24
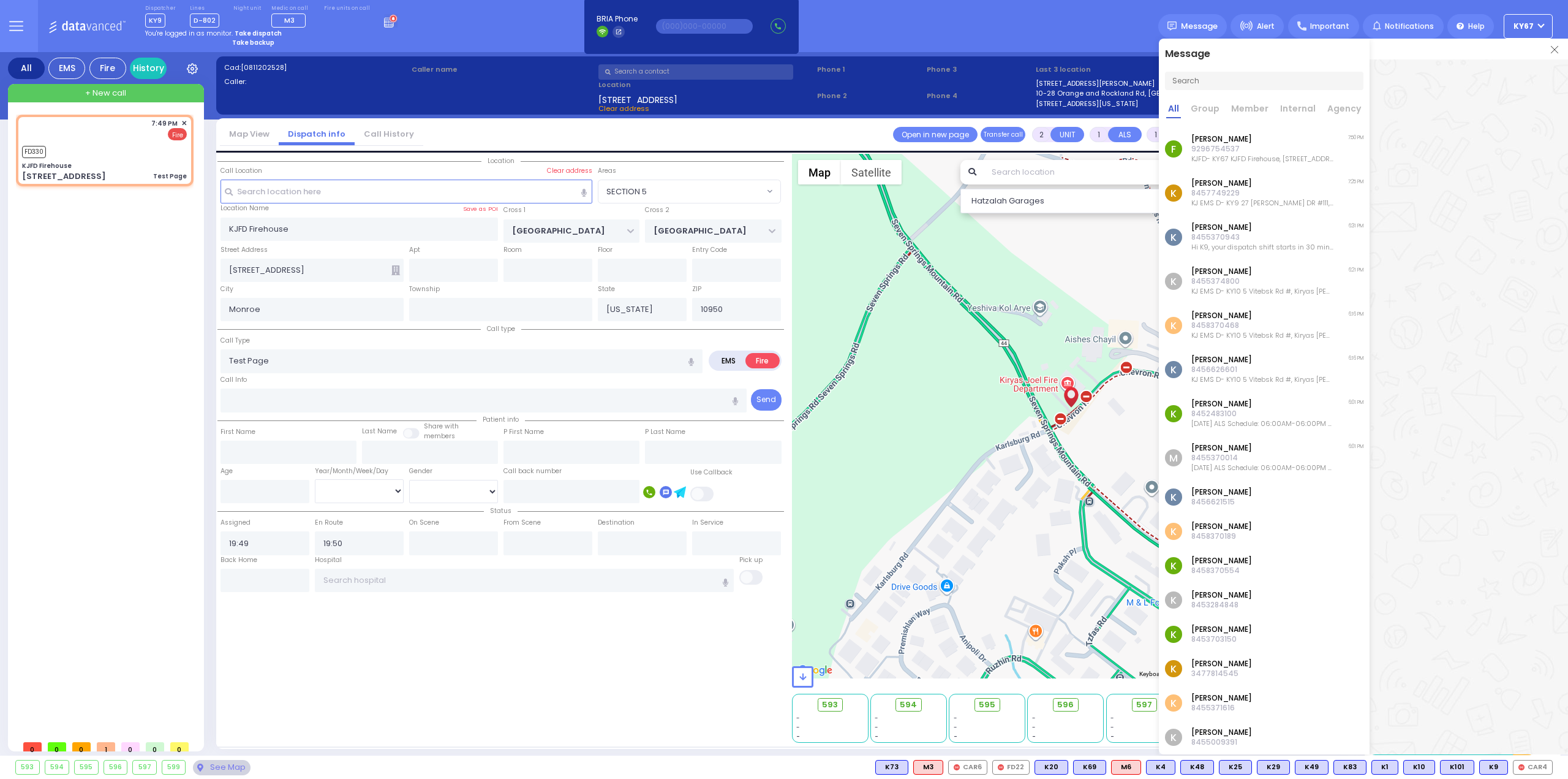
click at [1051, 37] on div "Dispatcher KY9 shift has started. Are you ? Lines D-802" at bounding box center [784, 26] width 1568 height 52
click at [182, 122] on span "✕" at bounding box center [184, 123] width 5 height 10
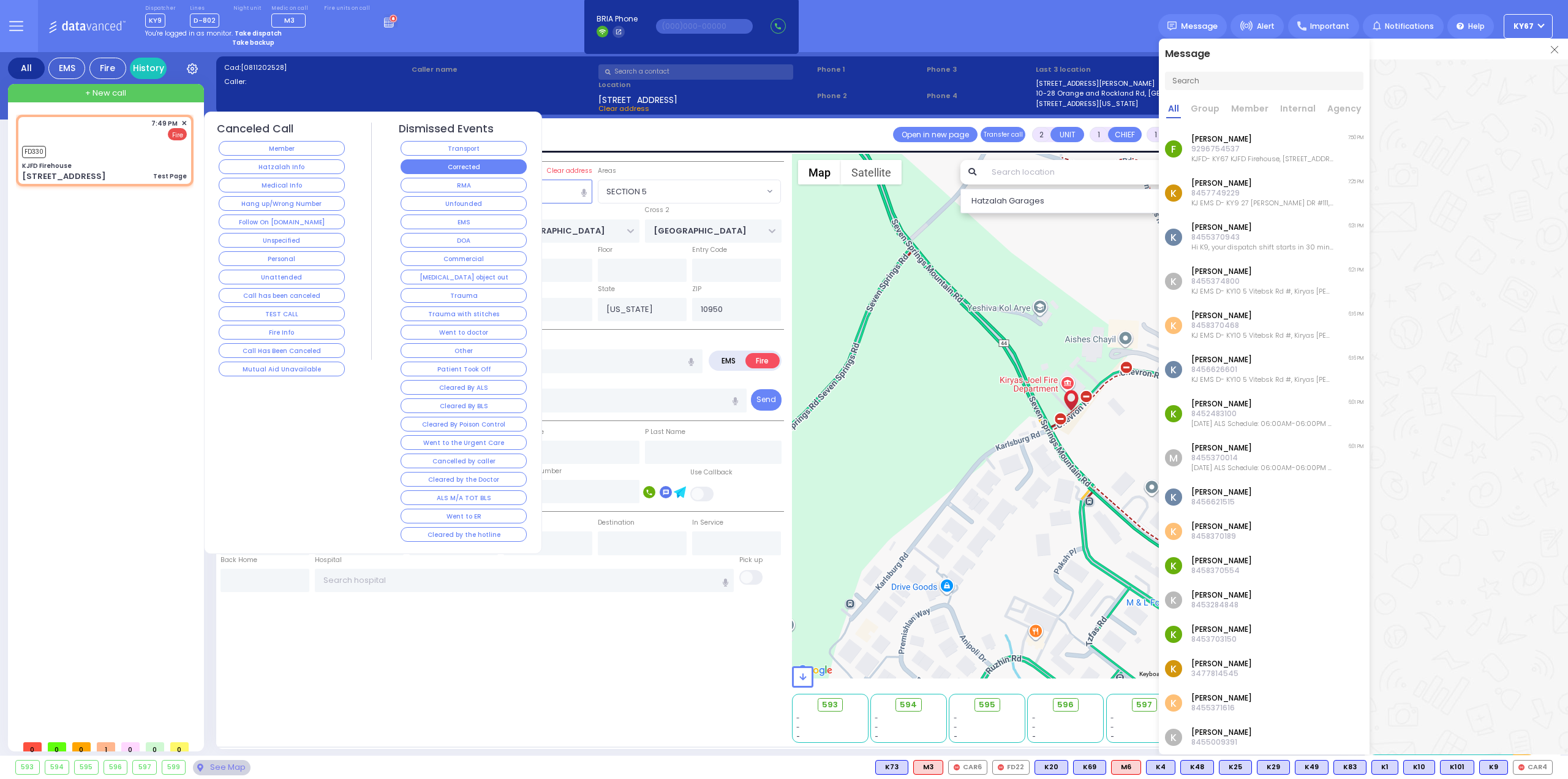
click at [422, 169] on button "Corrected" at bounding box center [463, 167] width 126 height 15
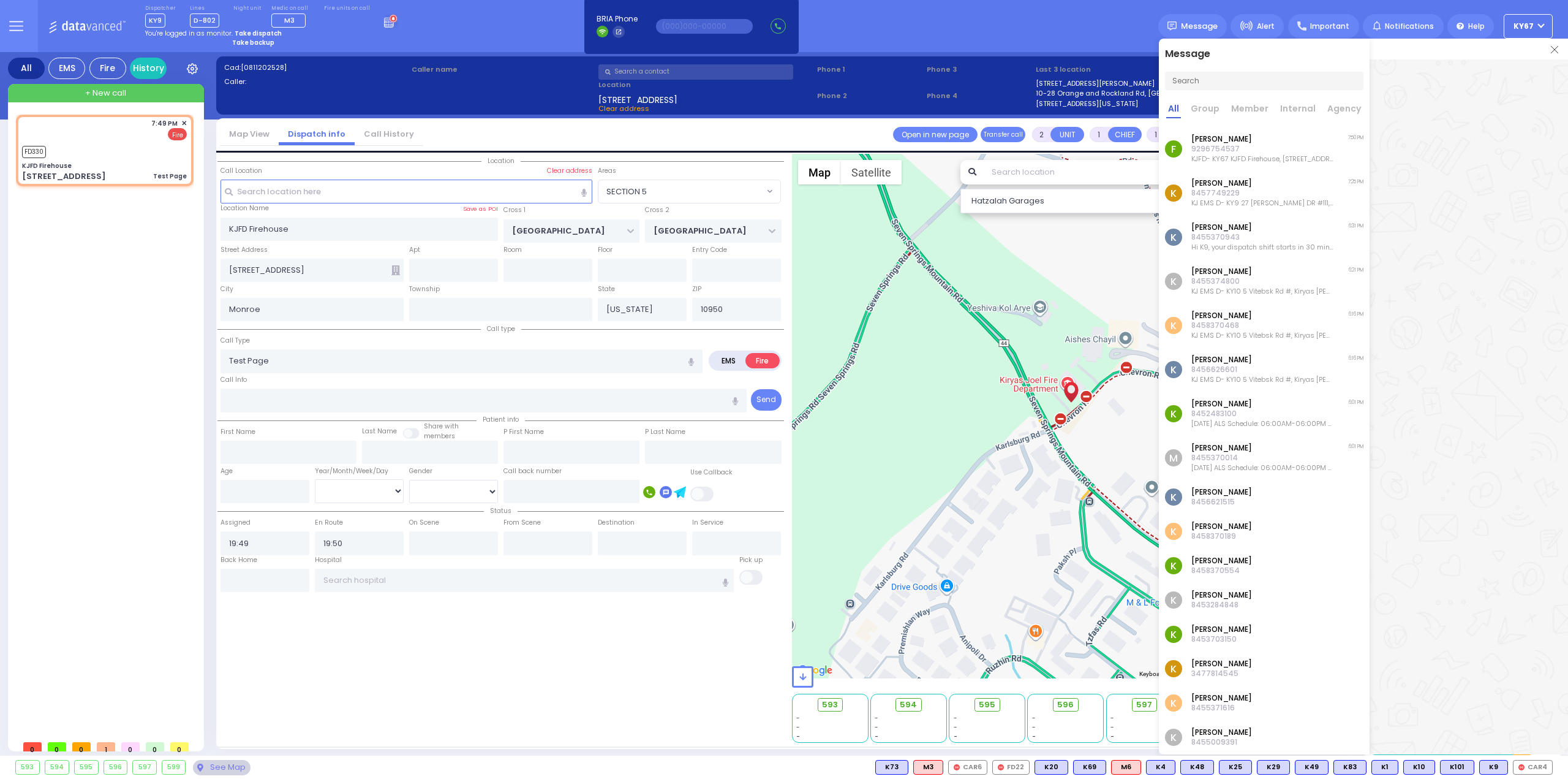
select select
radio input "true"
select select
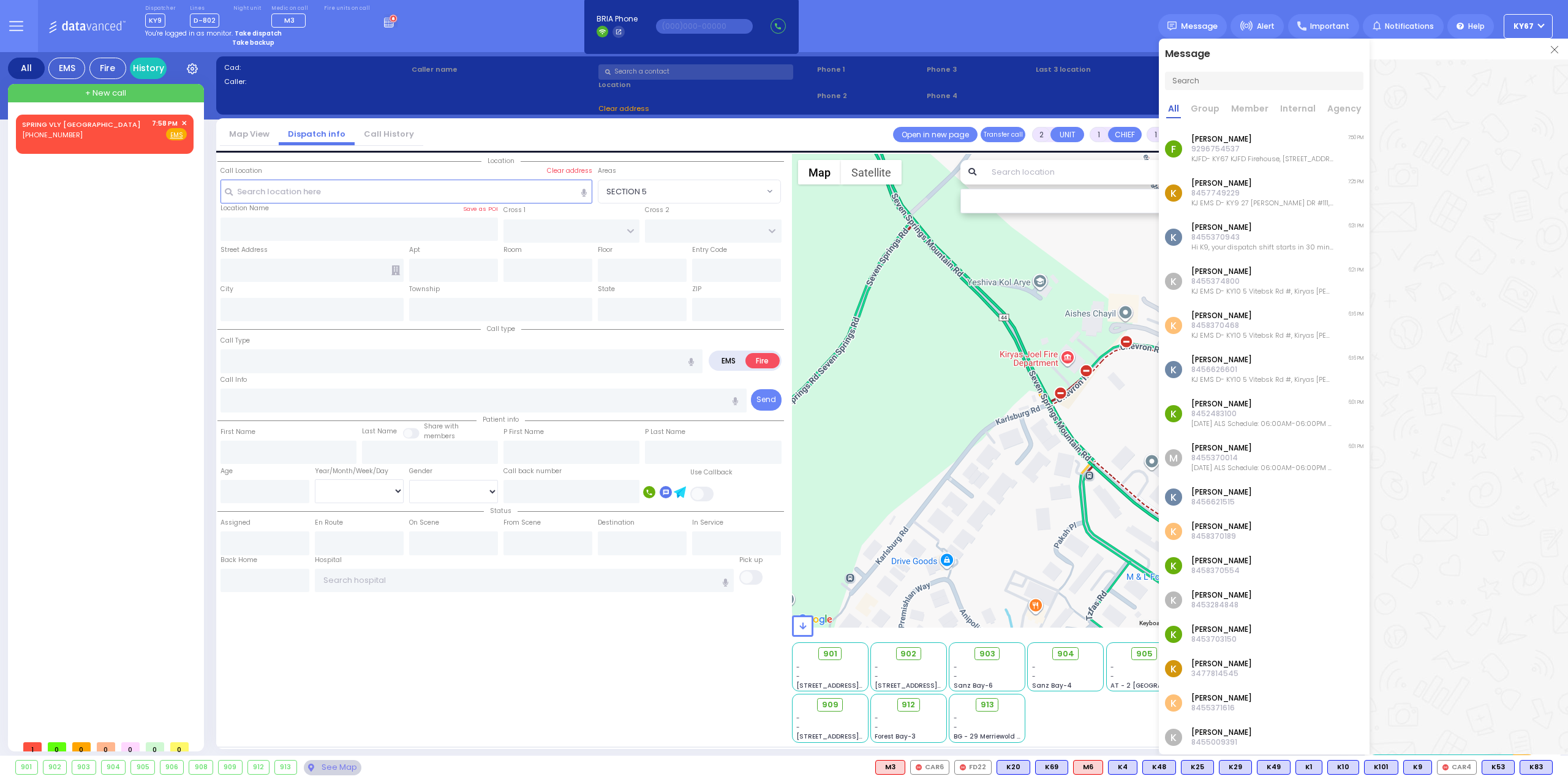
select select
radio input "true"
select select
type input "19:58"
select select
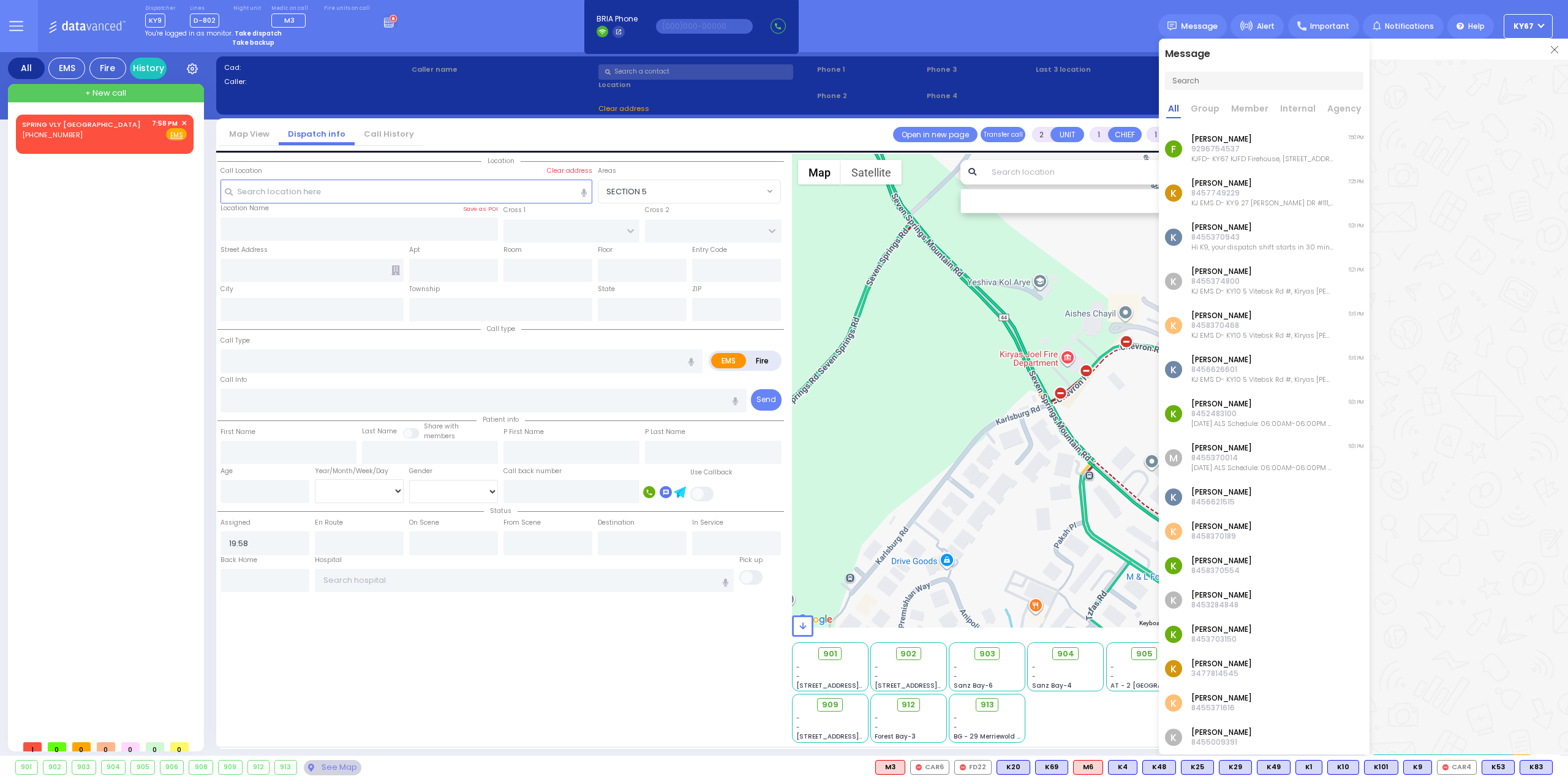
radio input "true"
select select
radio input "true"
select select
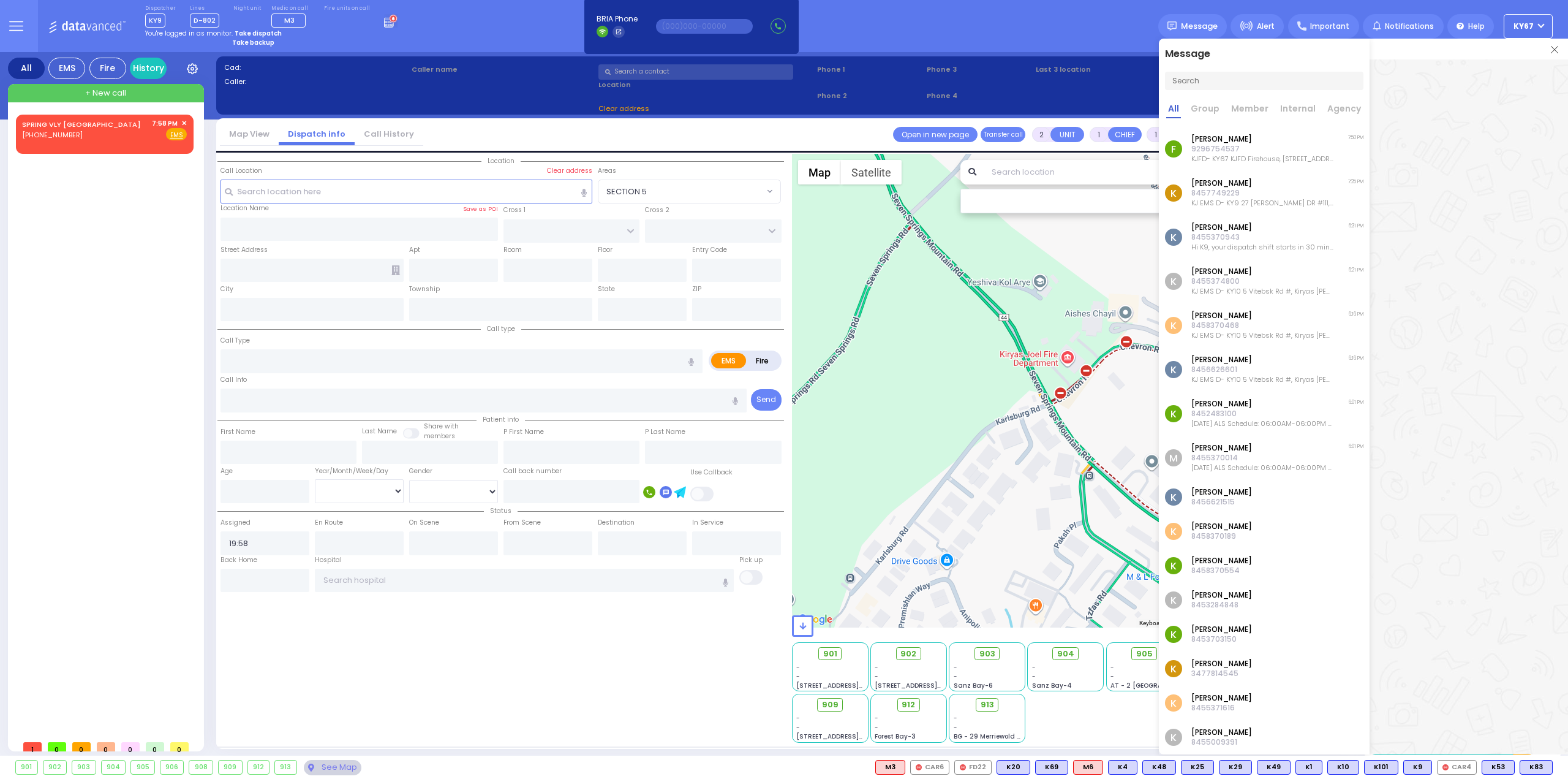
select select "Hatzalah Garages"
